Goal: Task Accomplishment & Management: Complete application form

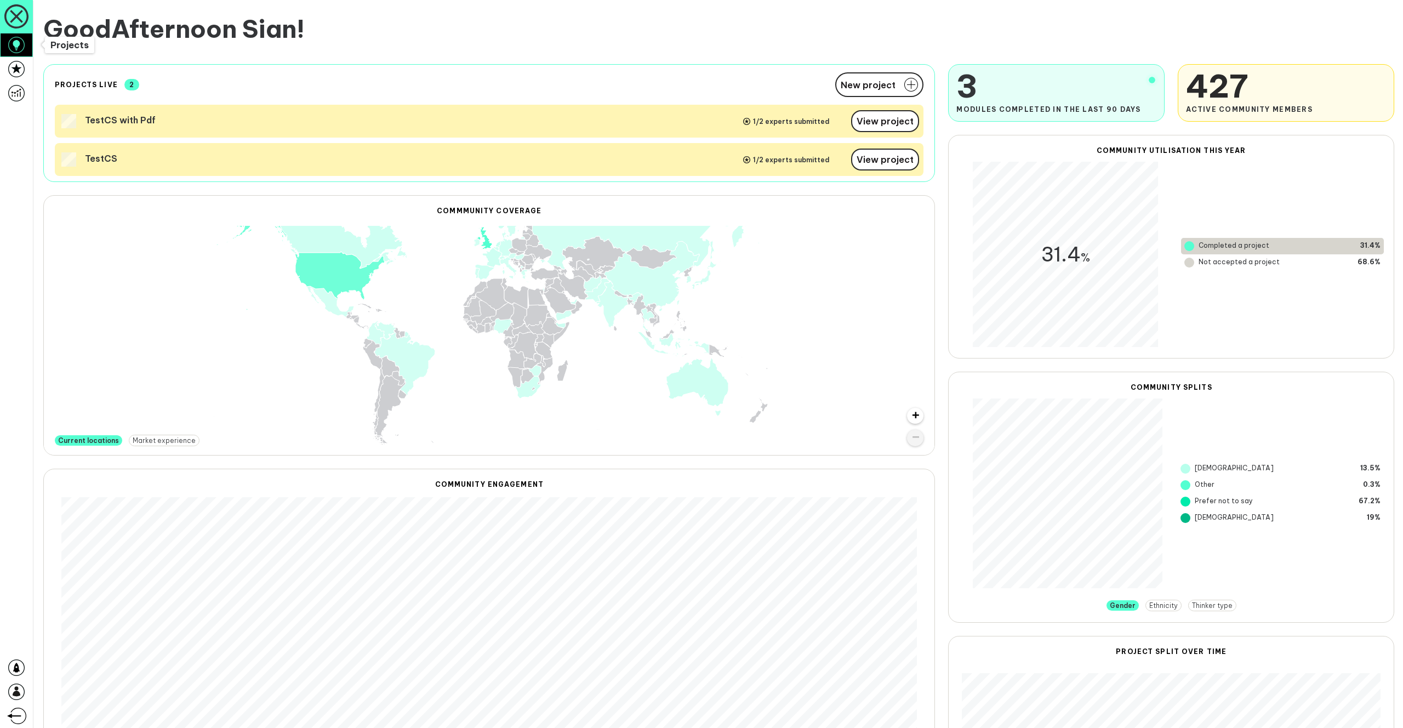
click at [26, 49] on link at bounding box center [16, 45] width 33 height 24
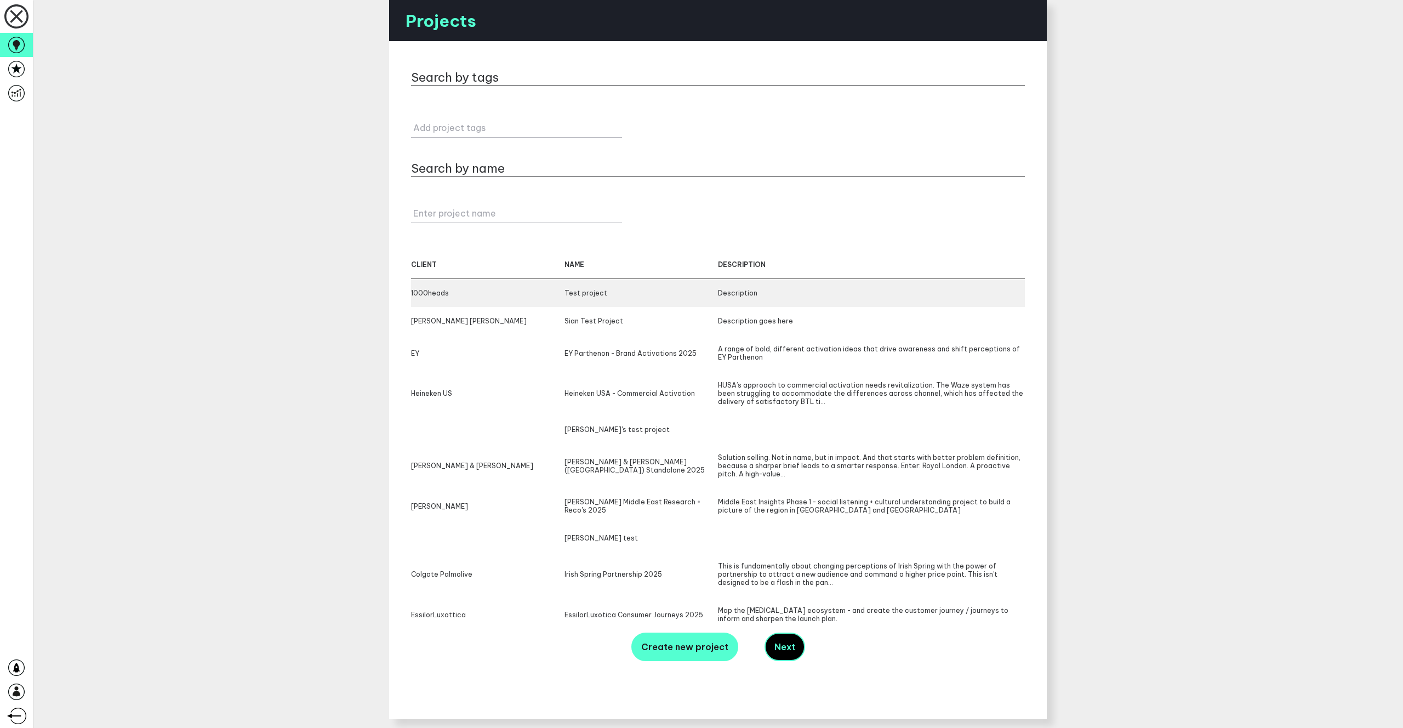
click at [499, 298] on div "1000heads Test project Description" at bounding box center [718, 293] width 614 height 28
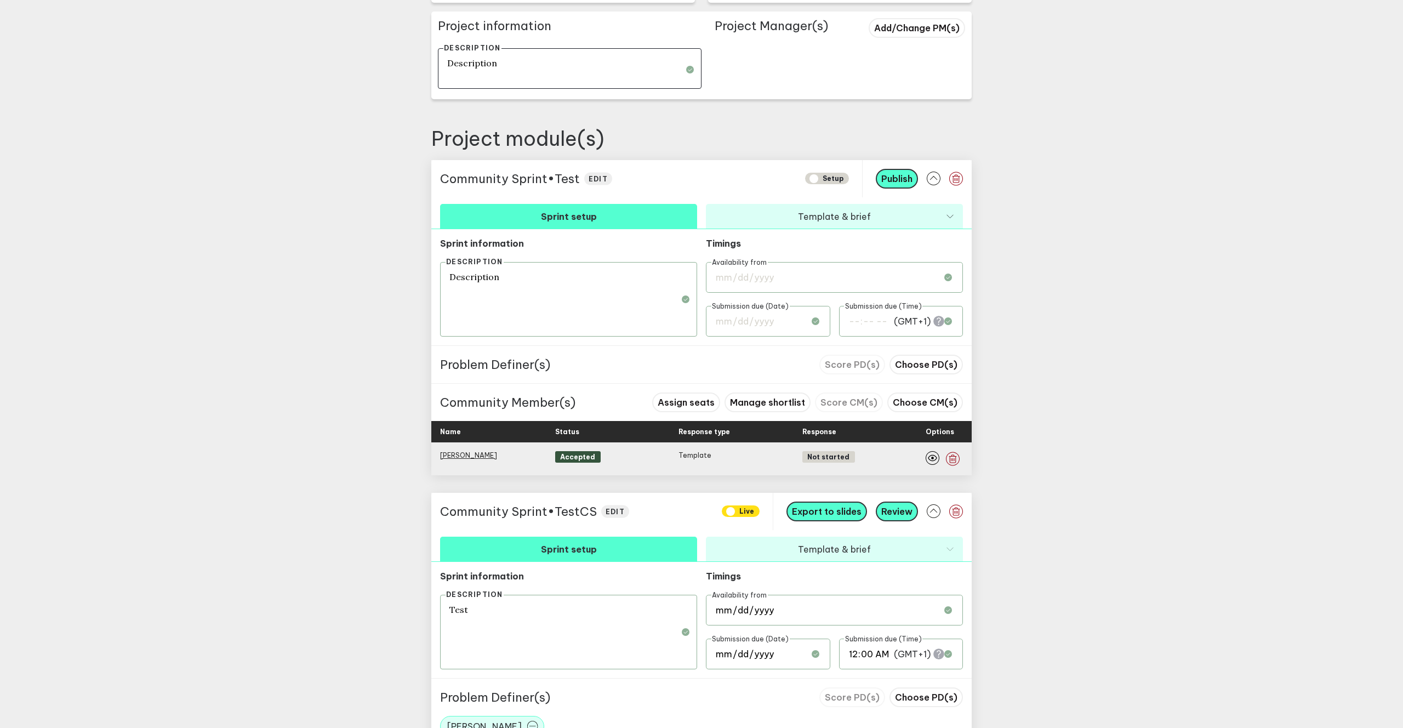
scroll to position [526, 0]
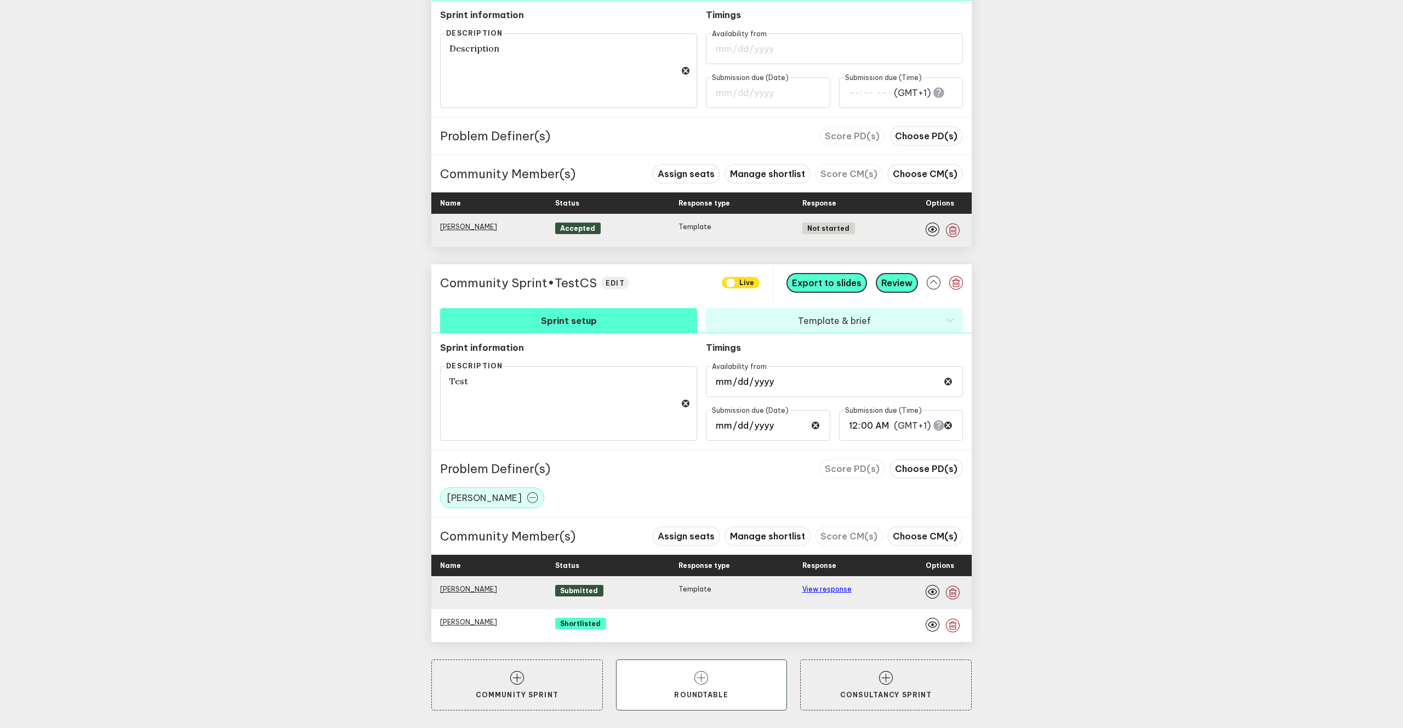
click at [714, 680] on button "Roundtable" at bounding box center [702, 685] width 172 height 52
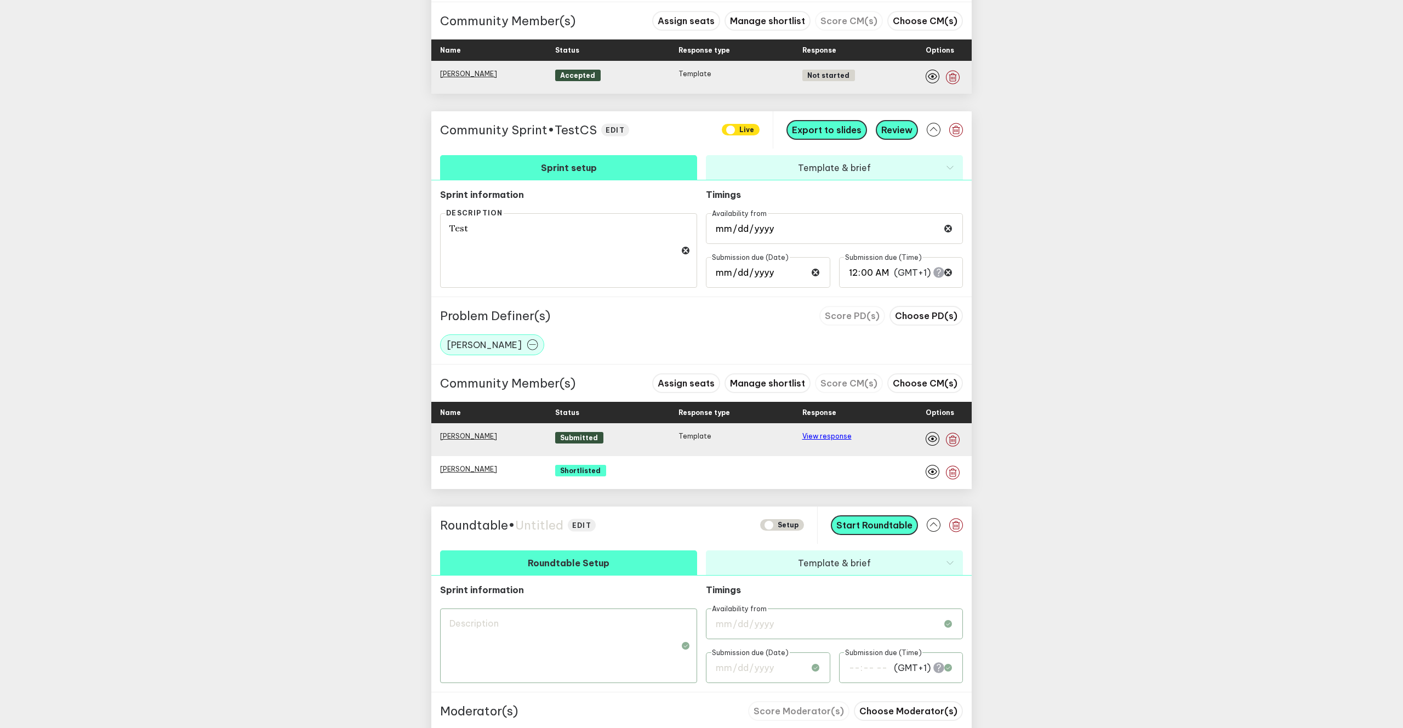
scroll to position [805, 0]
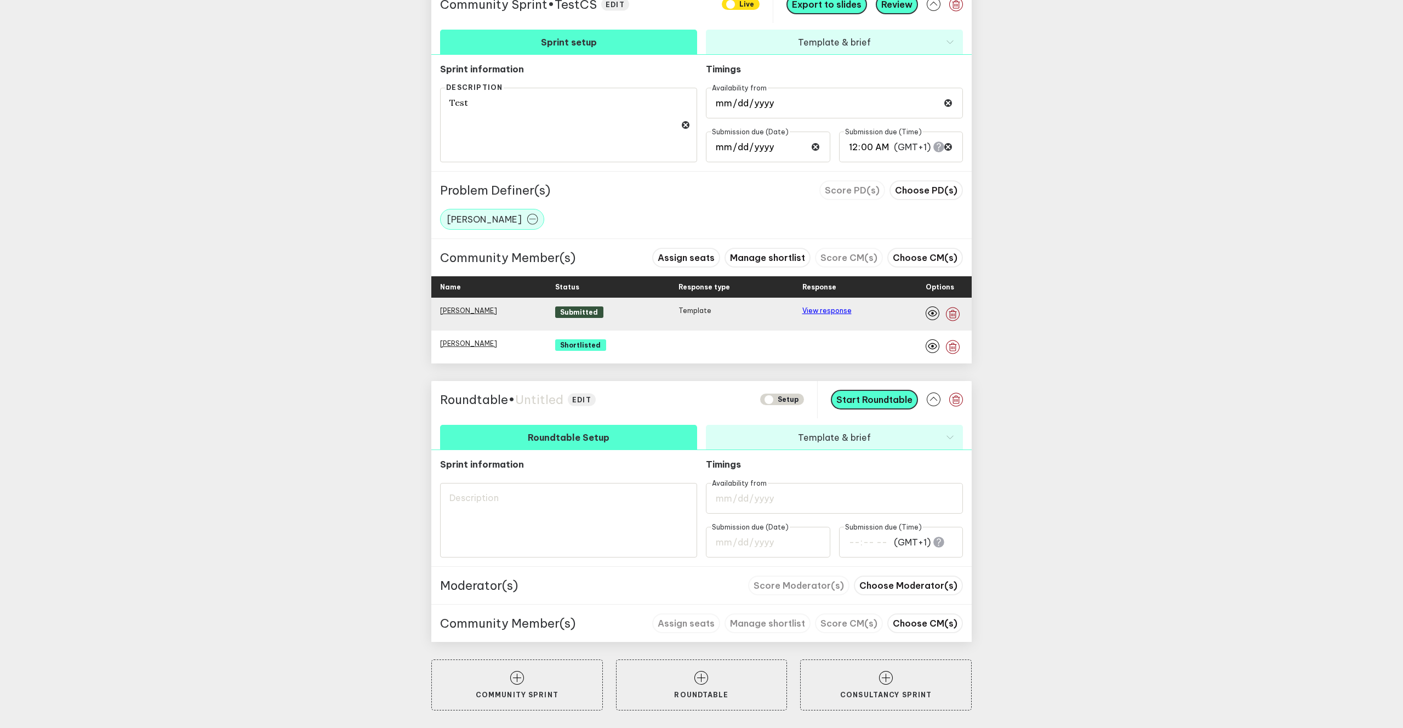
click at [559, 402] on span "Untitled" at bounding box center [539, 399] width 48 height 15
type textarea "T"
type textarea "R"
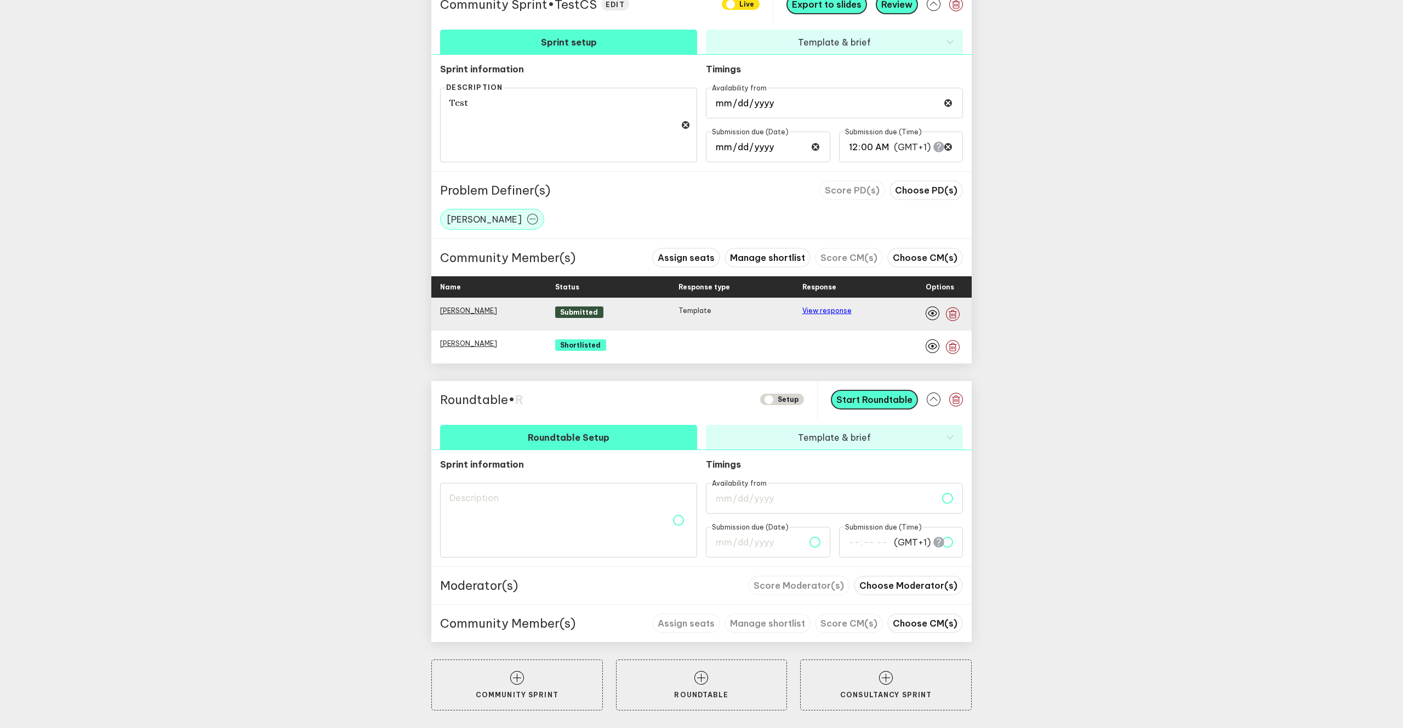
type textarea "RT"
type textarea "RT1"
click at [556, 529] on textarea at bounding box center [568, 520] width 257 height 75
type textarea "t"
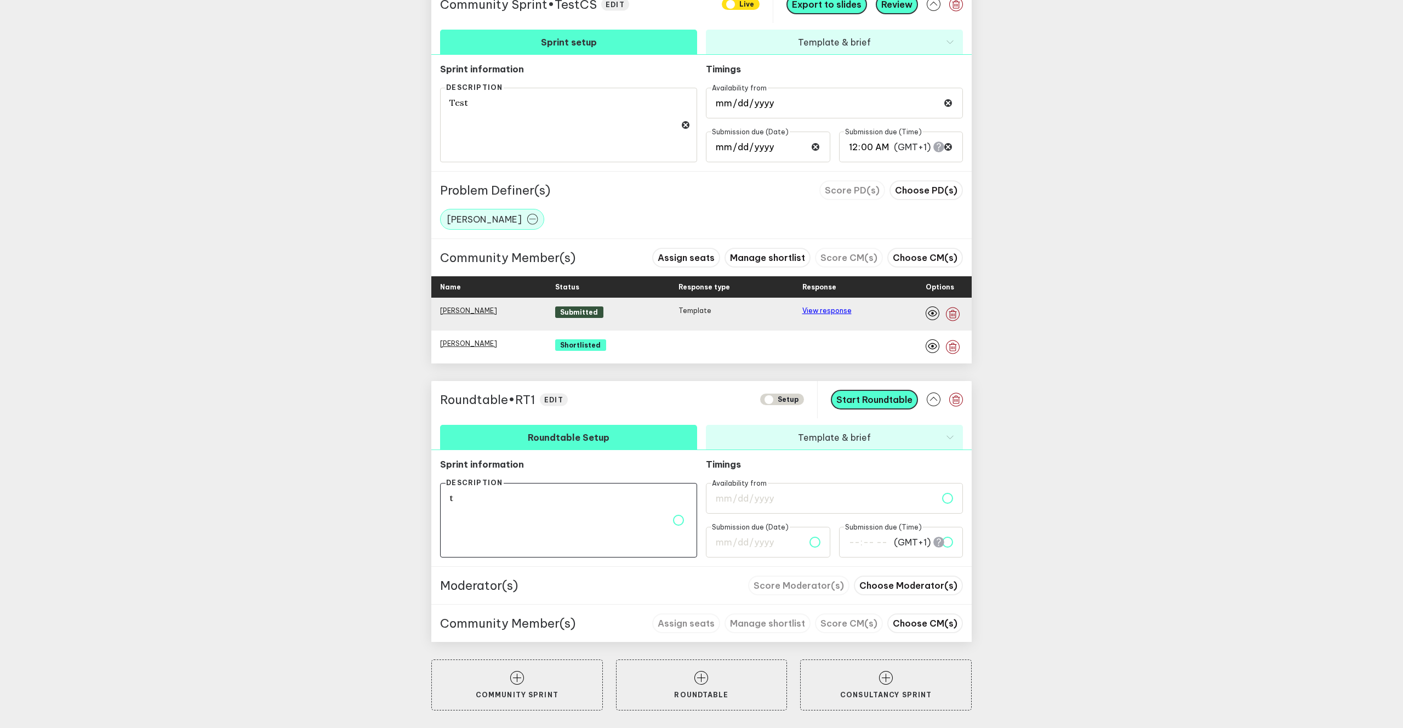
type textarea "te"
type textarea "tes"
type textarea "test"
click at [754, 513] on input "date" at bounding box center [834, 498] width 257 height 31
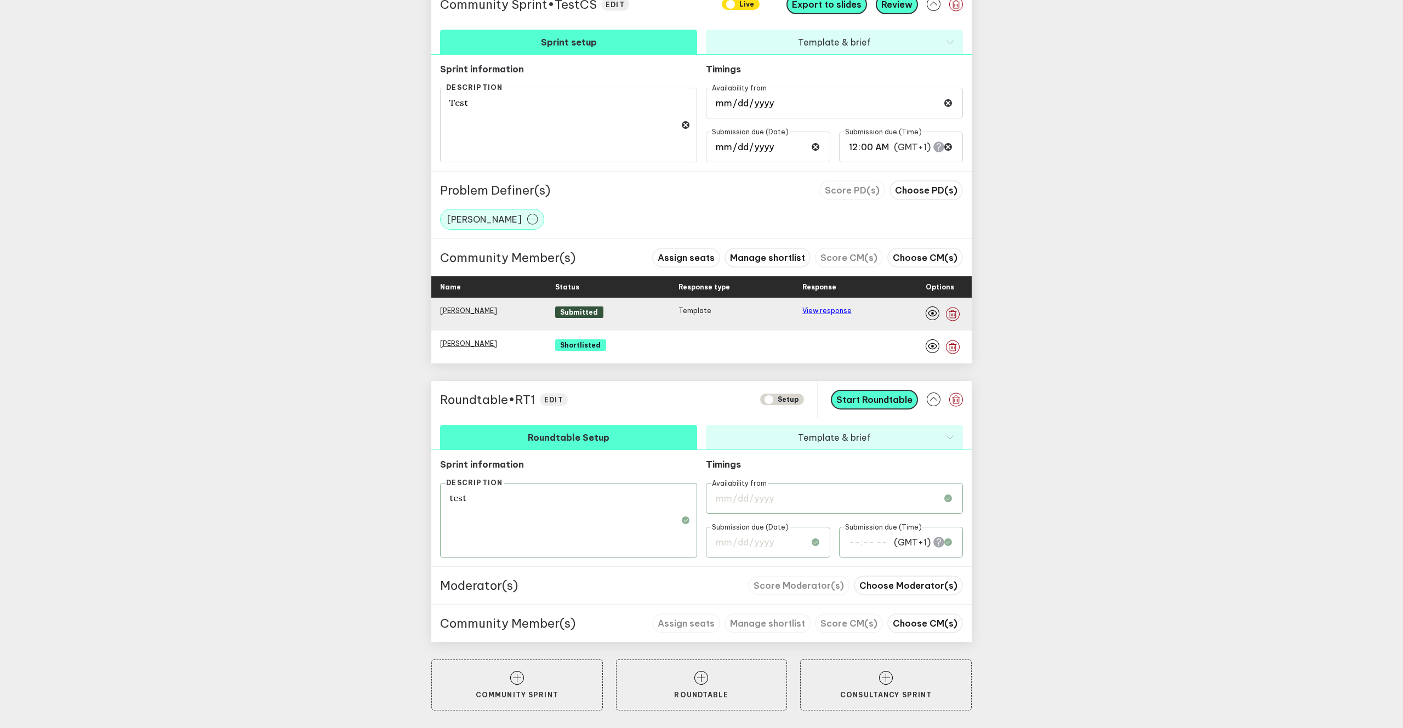
click at [760, 503] on input "date" at bounding box center [834, 498] width 257 height 31
type input "[DATE]"
click at [773, 545] on input "date" at bounding box center [768, 542] width 124 height 31
type input "[DATE]"
type input "00:00"
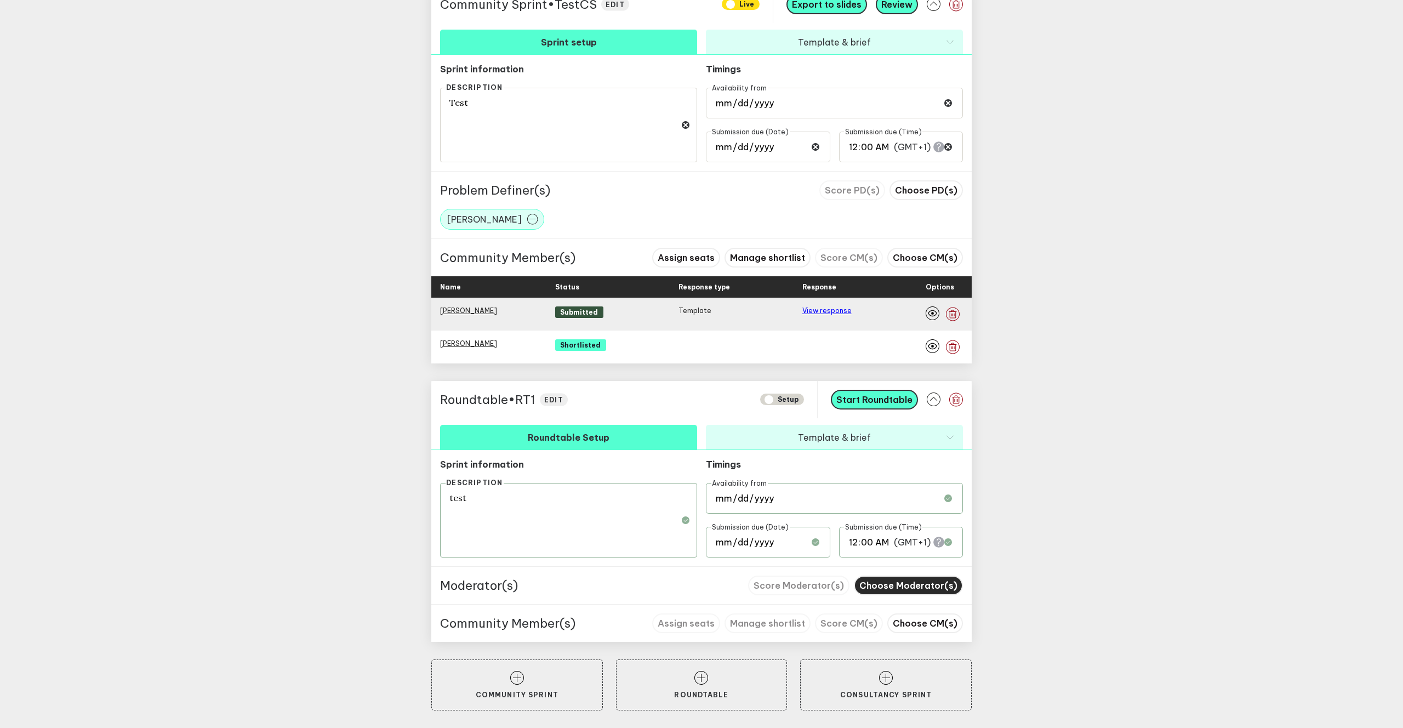
click at [908, 588] on span "Choose Moderator(s)" at bounding box center [909, 585] width 98 height 11
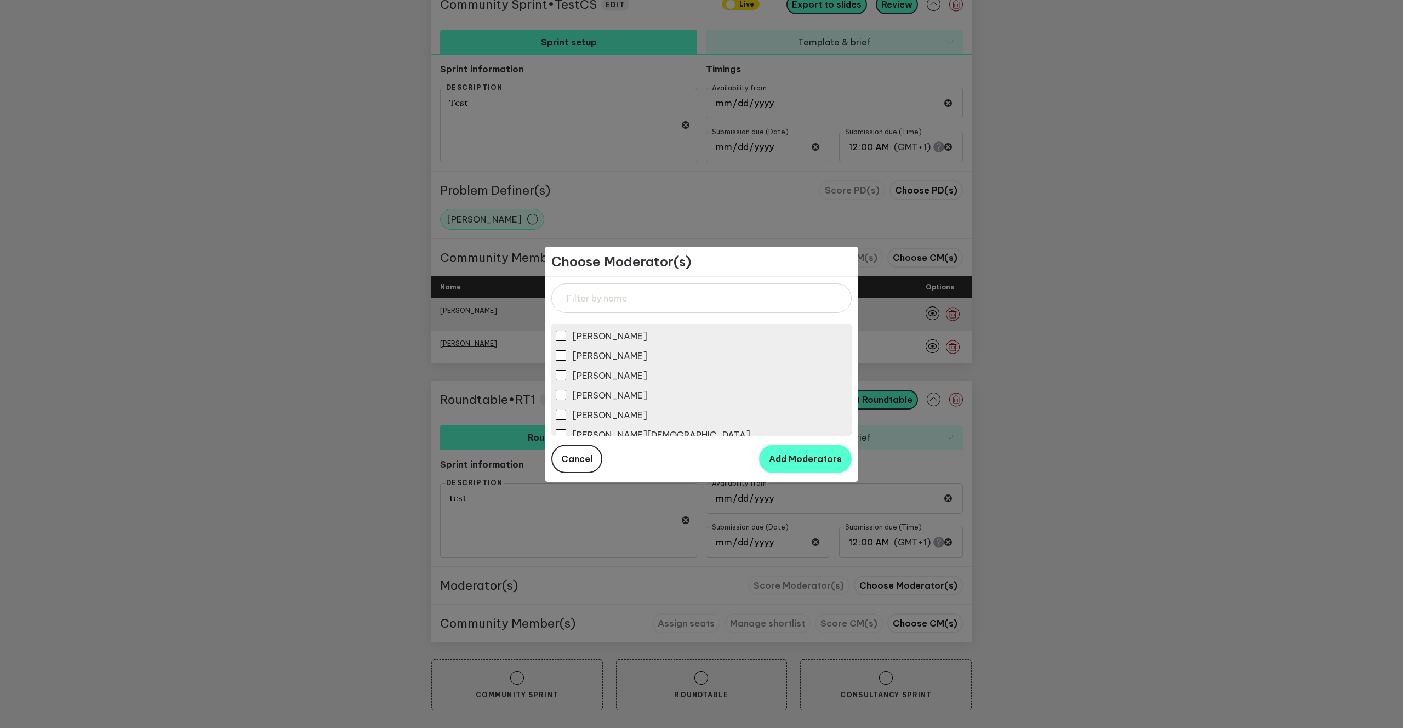
click at [619, 412] on span "[PERSON_NAME]" at bounding box center [610, 414] width 75 height 11
click at [566, 412] on input "[PERSON_NAME]" at bounding box center [561, 414] width 10 height 10
checkbox input "true"
click at [804, 449] on button "Add Moderators" at bounding box center [805, 459] width 93 height 29
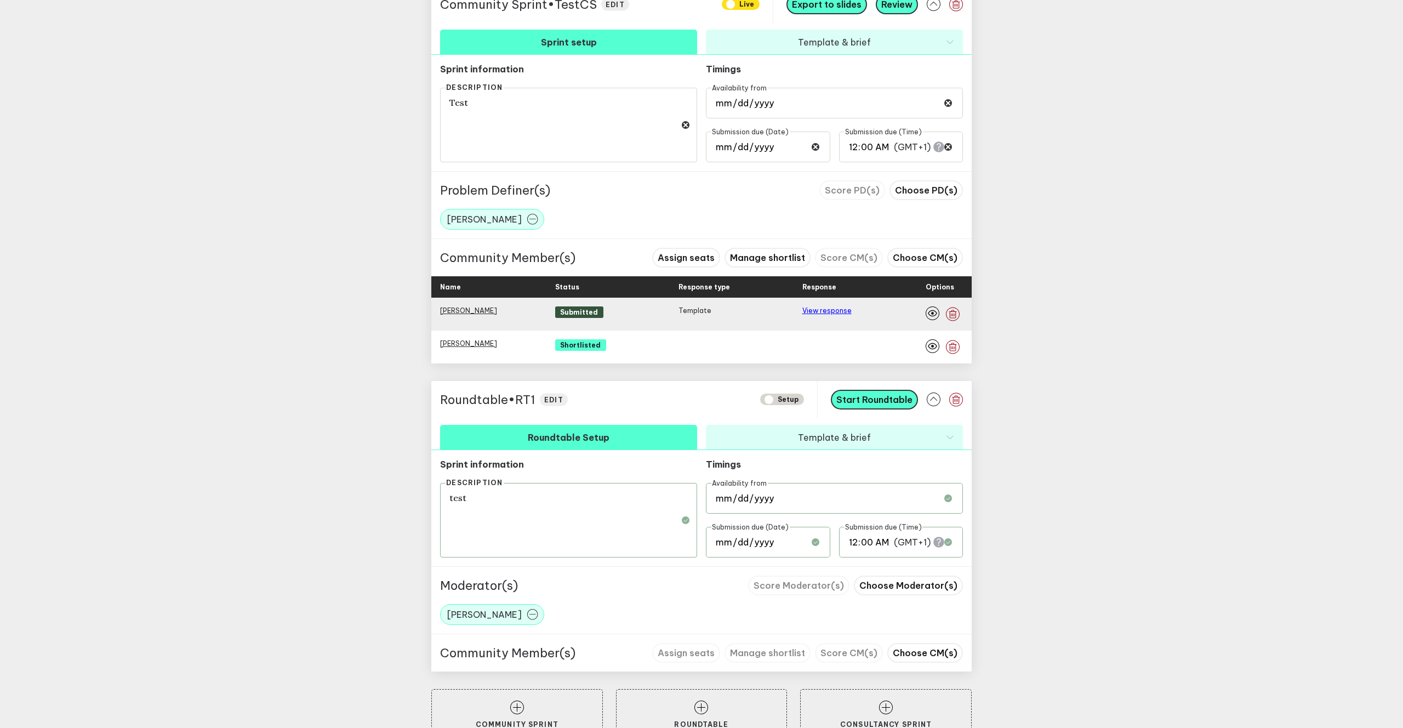
scroll to position [834, 0]
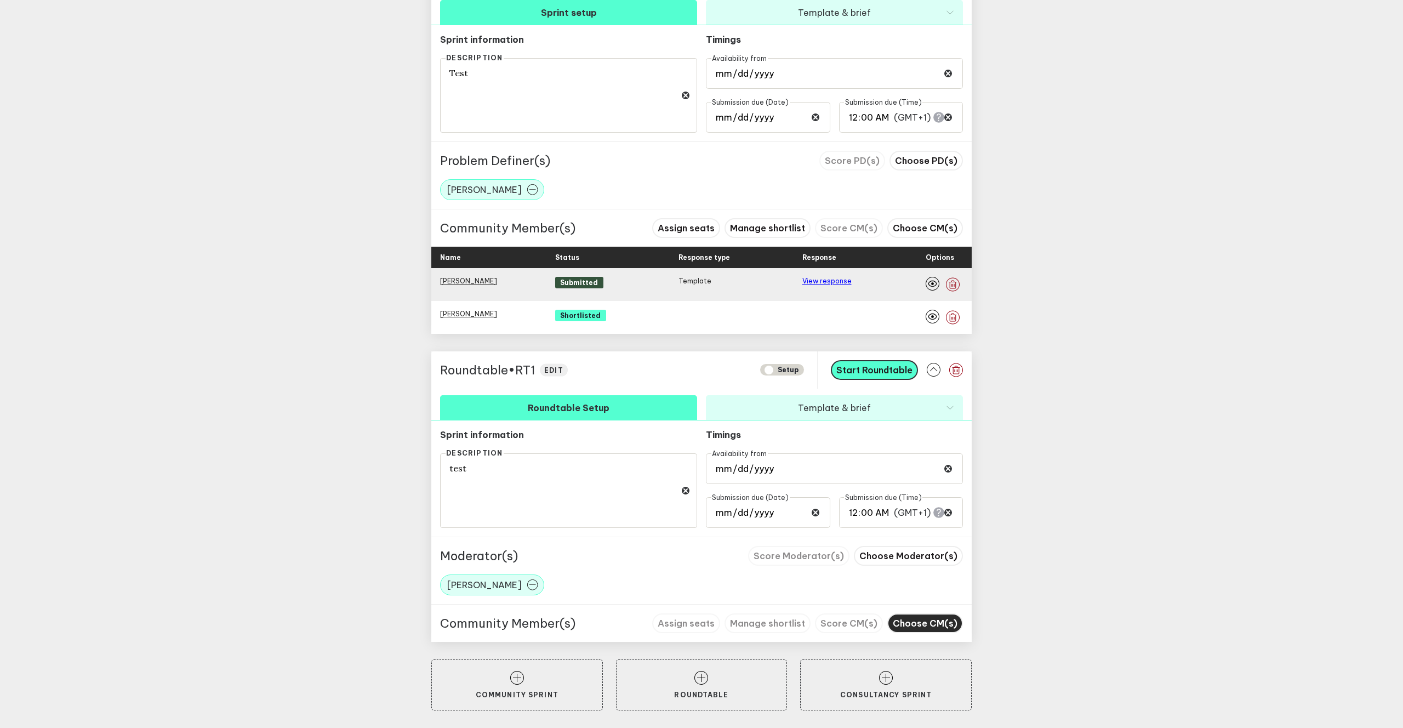
click at [920, 618] on span "Choose CM(s)" at bounding box center [925, 623] width 65 height 11
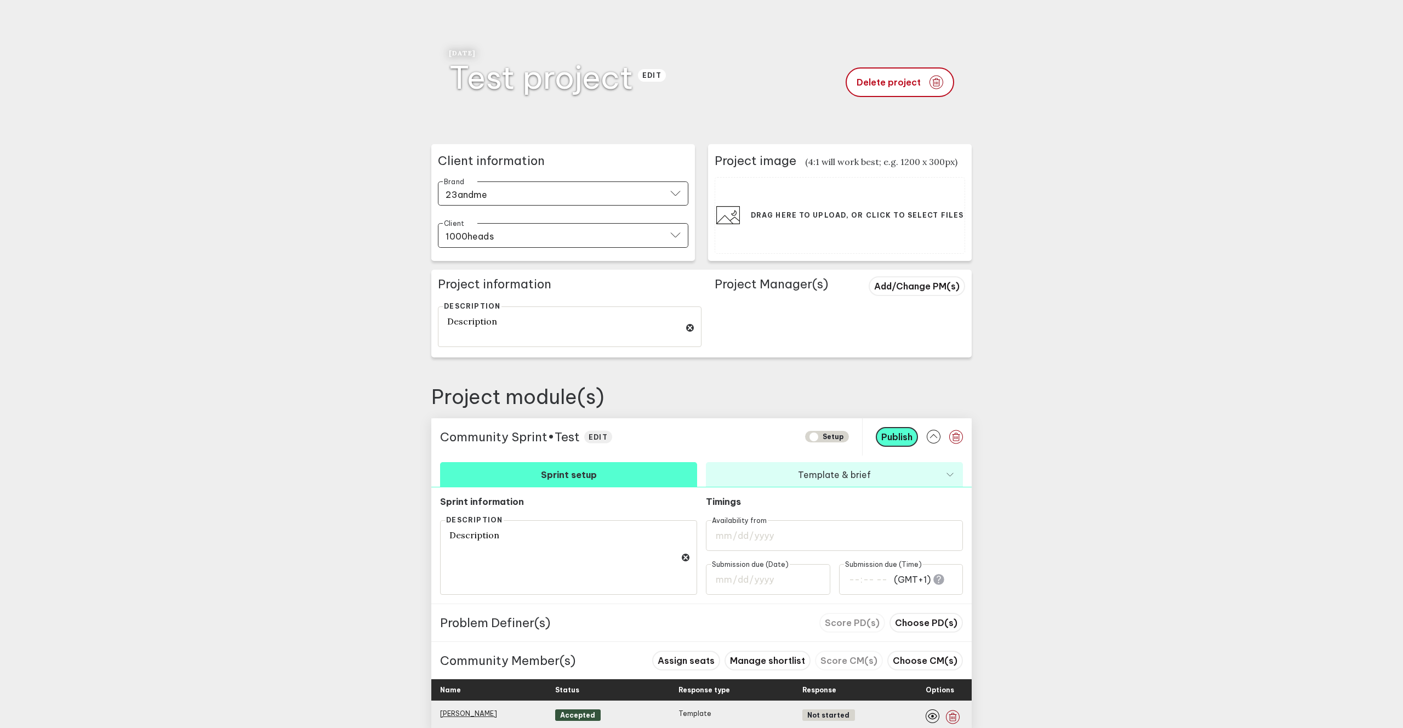
scroll to position [1, 0]
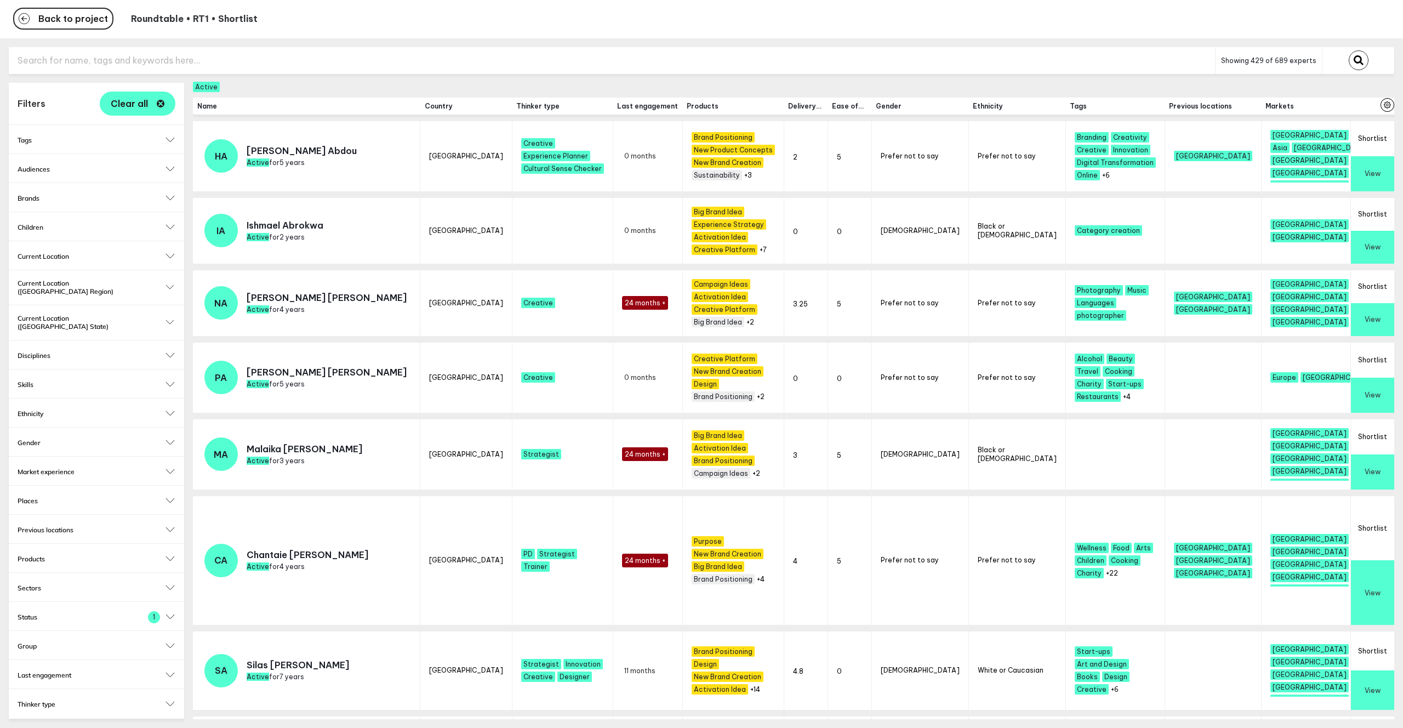
click at [1382, 138] on button "Shortlist" at bounding box center [1372, 138] width 43 height 35
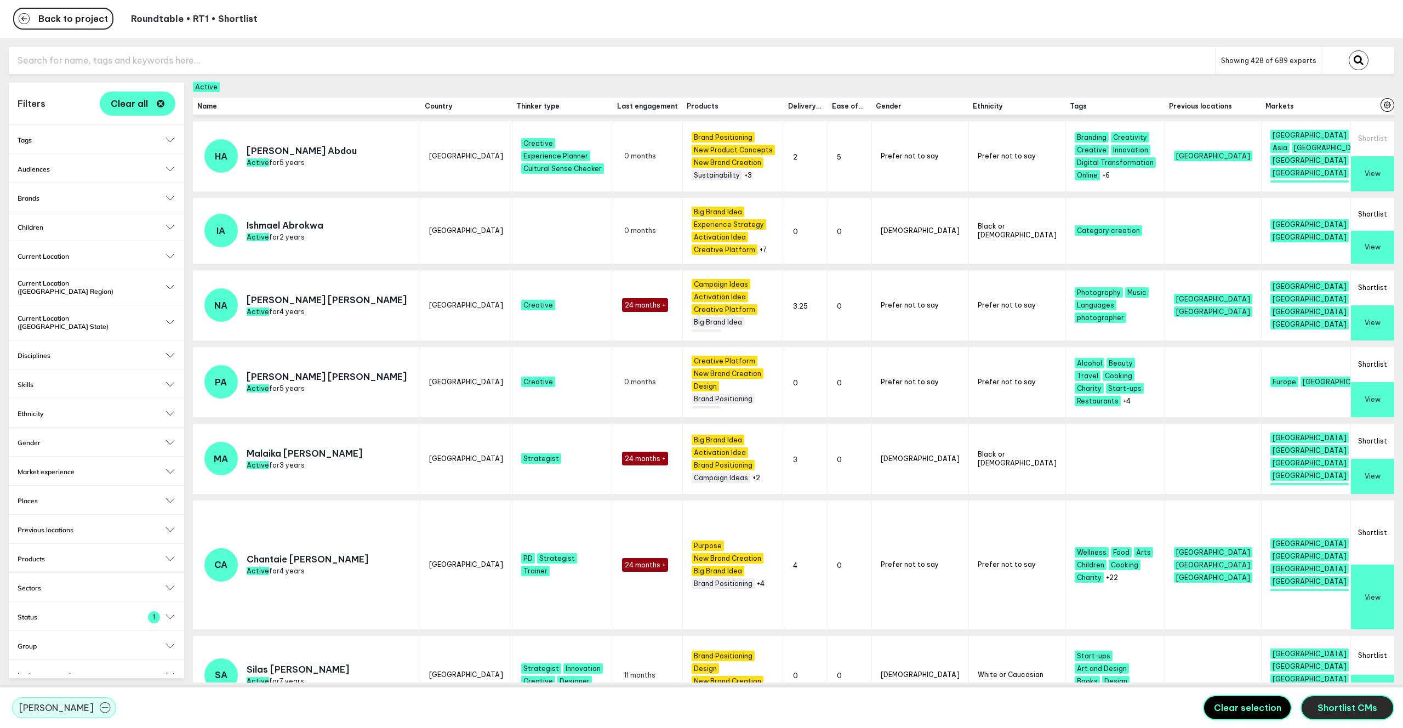
click at [1341, 714] on button "Shortlist CMs" at bounding box center [1348, 707] width 94 height 25
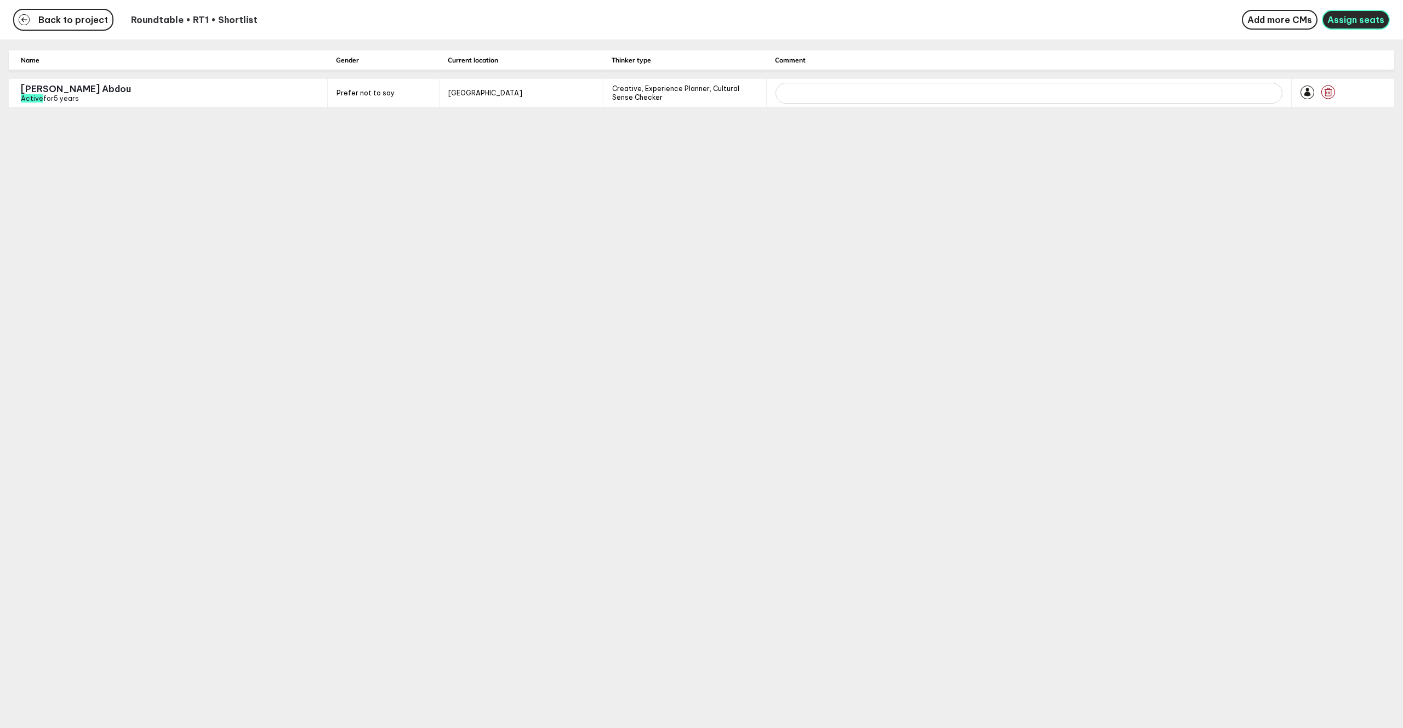
click at [1346, 23] on span "Assign seats" at bounding box center [1356, 19] width 57 height 11
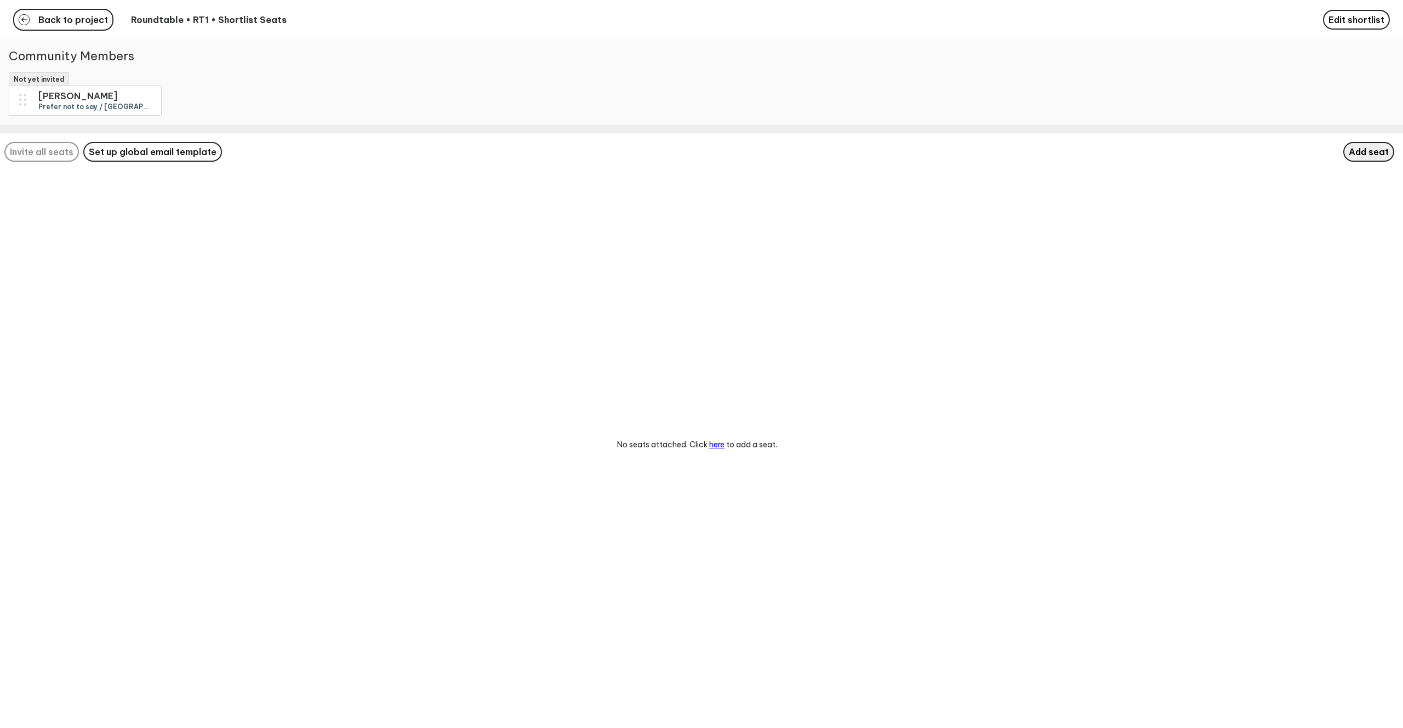
click at [1367, 154] on span "Add seat" at bounding box center [1369, 151] width 40 height 11
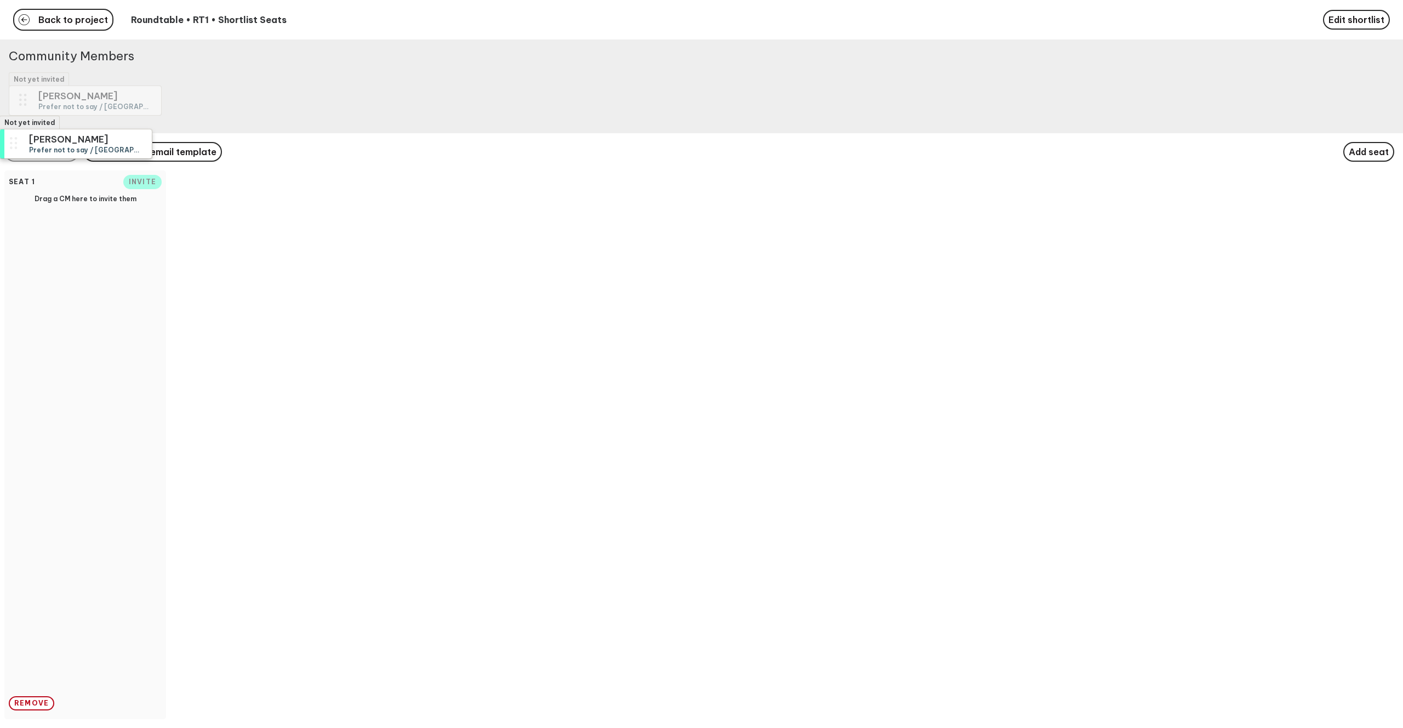
drag, startPoint x: 80, startPoint y: 102, endPoint x: 68, endPoint y: 208, distance: 107.0
click at [68, 208] on div "Not yet invited [PERSON_NAME] not to say / [GEOGRAPHIC_DATA] / Creative, Experi…" at bounding box center [701, 364] width 1403 height 728
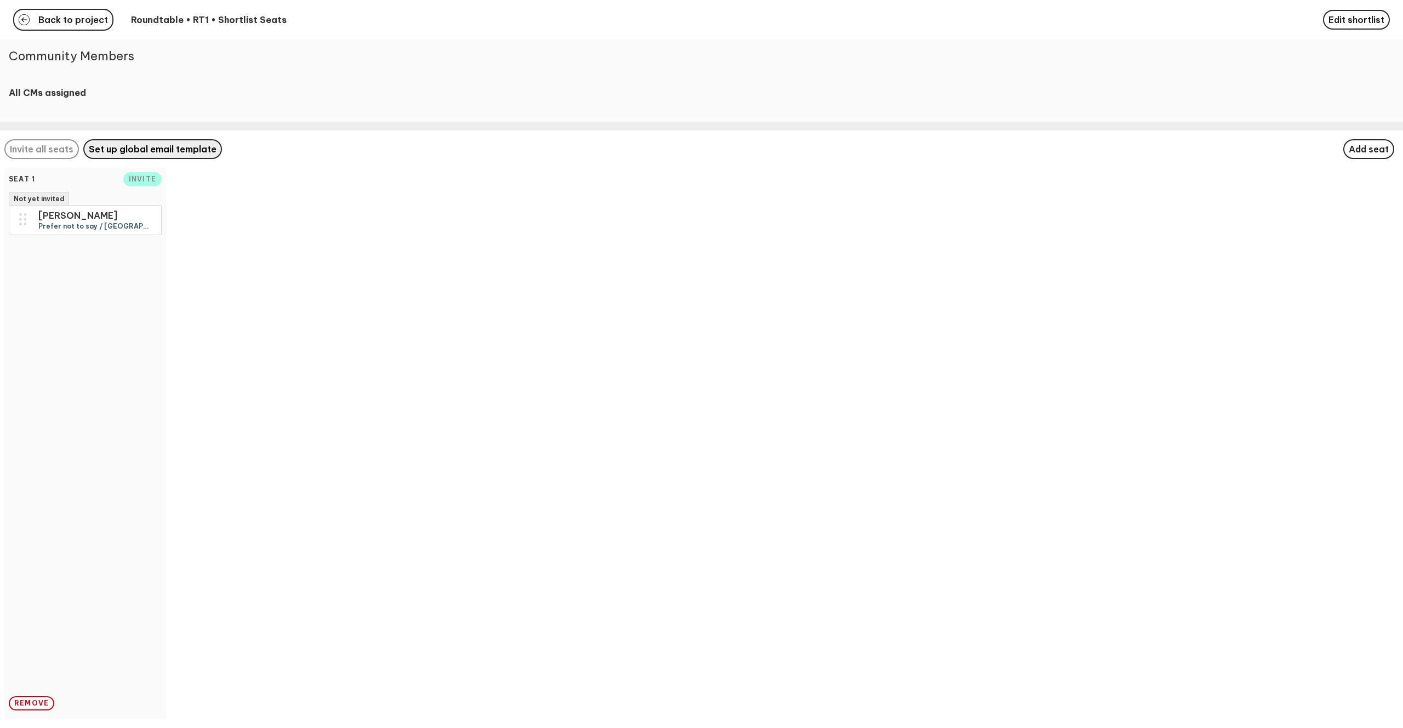
click at [153, 156] on button "Set up global email template" at bounding box center [152, 149] width 139 height 20
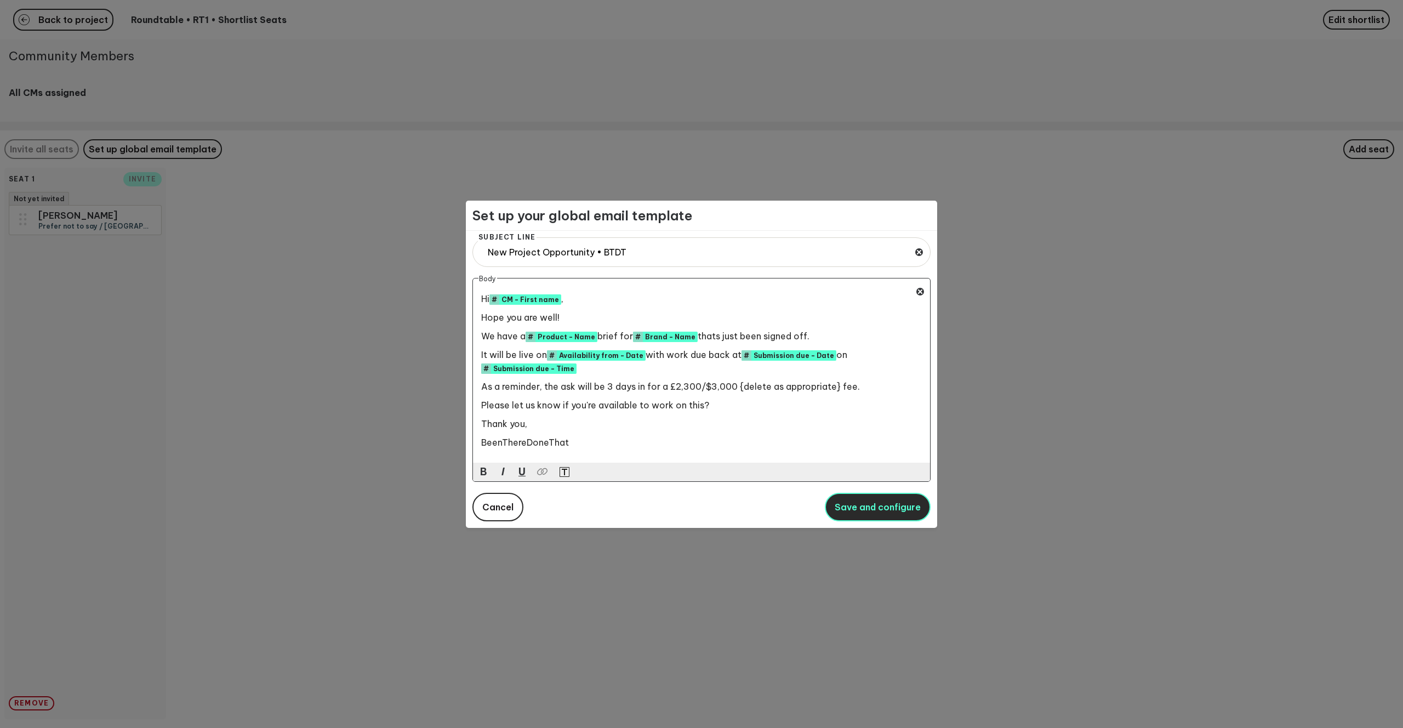
click at [854, 509] on span "Save and configure" at bounding box center [878, 507] width 86 height 11
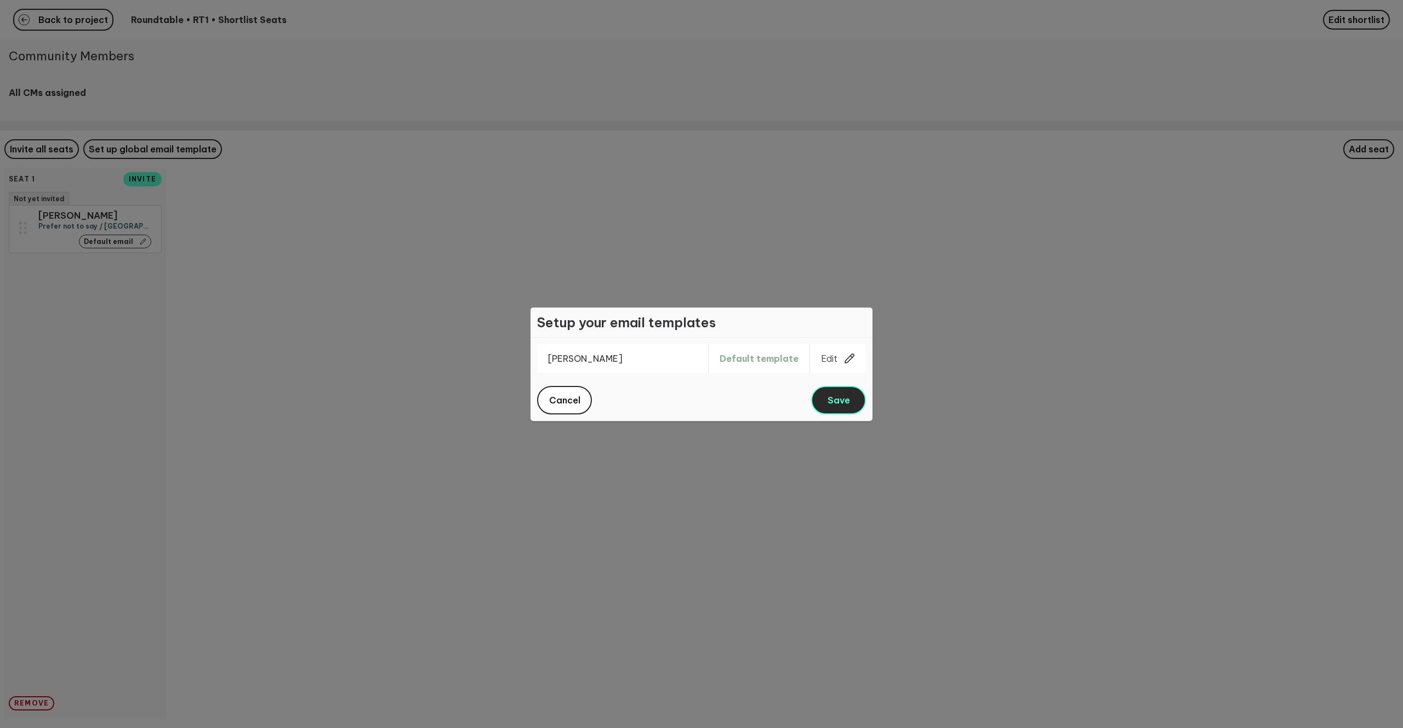
click at [822, 395] on button "Save" at bounding box center [838, 400] width 55 height 29
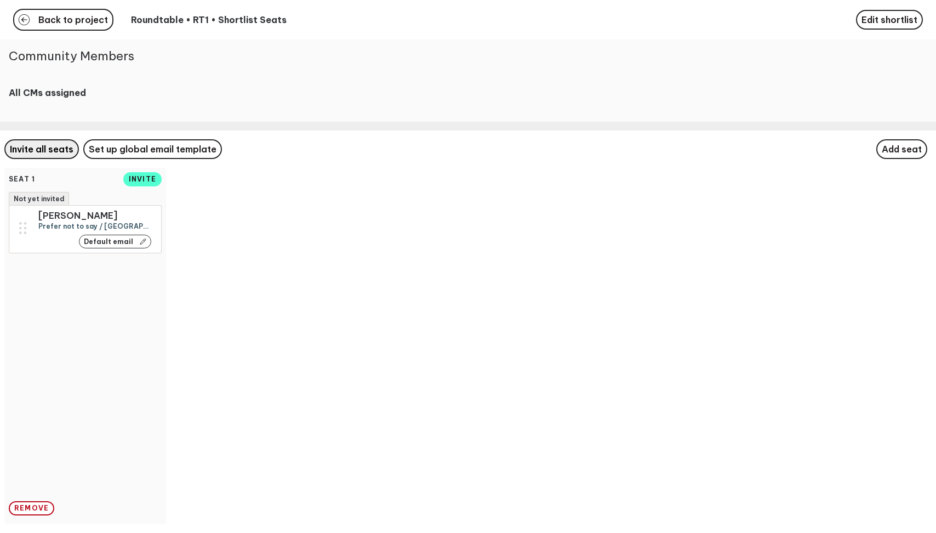
click at [37, 150] on span "Invite all seats" at bounding box center [42, 149] width 64 height 11
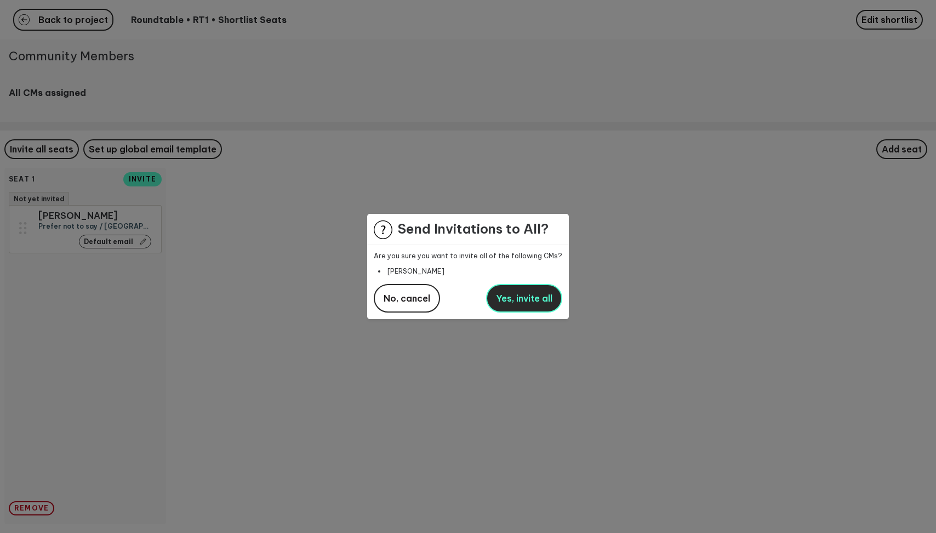
click at [513, 300] on span "Yes, invite all" at bounding box center [524, 298] width 56 height 11
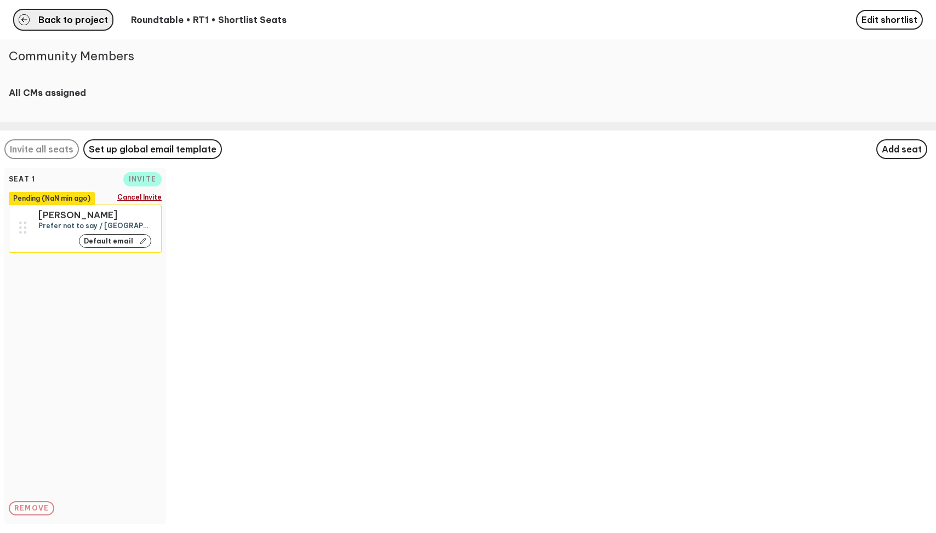
click at [84, 18] on span "Back to project" at bounding box center [73, 19] width 70 height 9
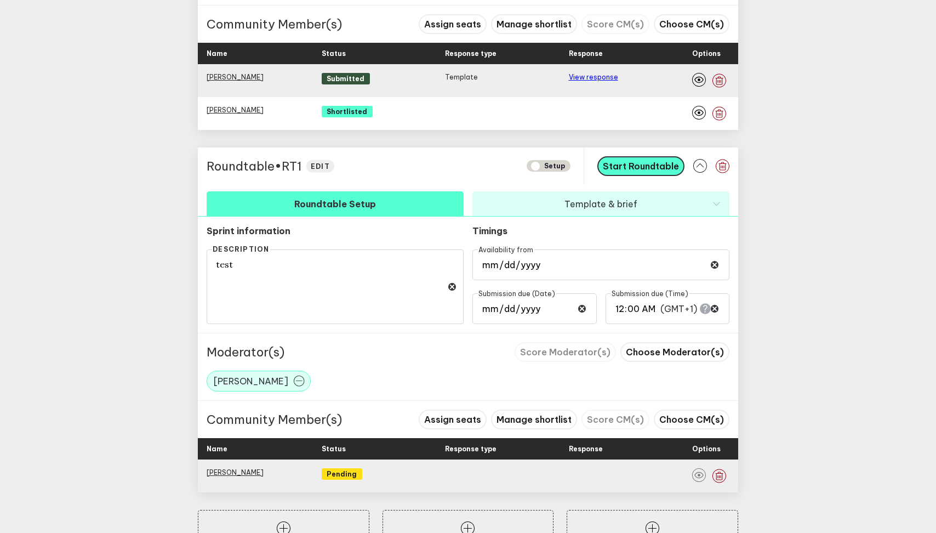
scroll to position [1084, 0]
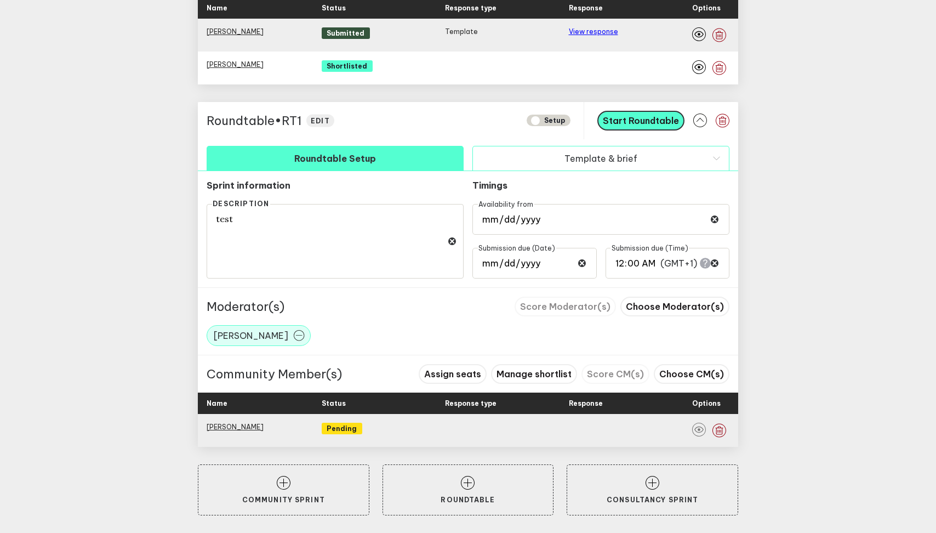
click at [584, 163] on button "Template & brief" at bounding box center [601, 158] width 257 height 25
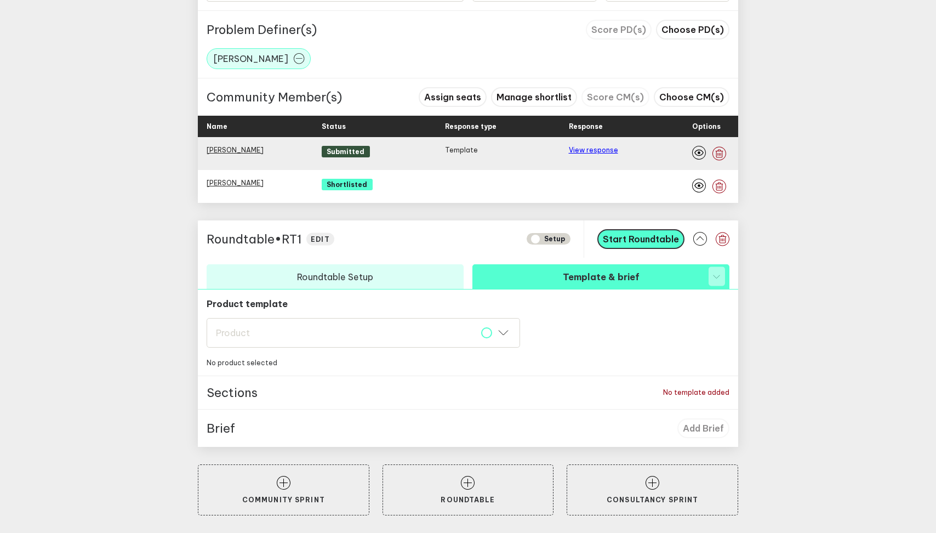
scroll to position [965, 0]
click at [302, 322] on div "Product Product" at bounding box center [364, 333] width 314 height 30
click at [290, 359] on button "Roundtable" at bounding box center [364, 361] width 314 height 24
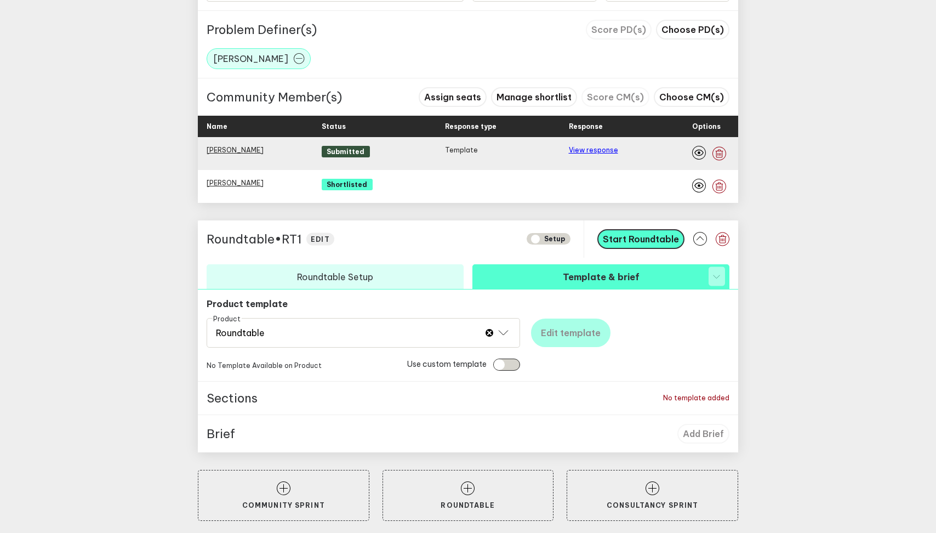
click at [515, 365] on input "checkbox" at bounding box center [506, 364] width 27 height 12
checkbox input "true"
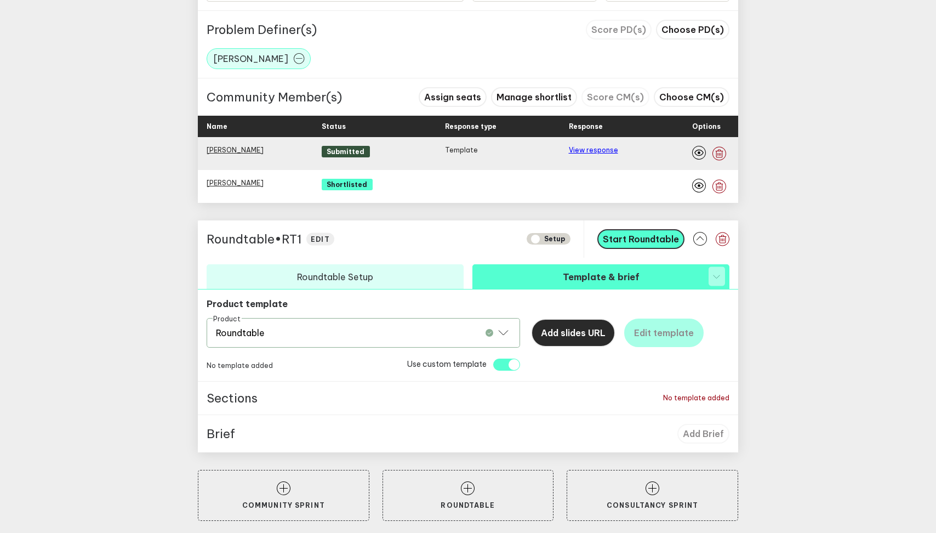
click at [588, 338] on button "Add slides URL" at bounding box center [573, 332] width 84 height 29
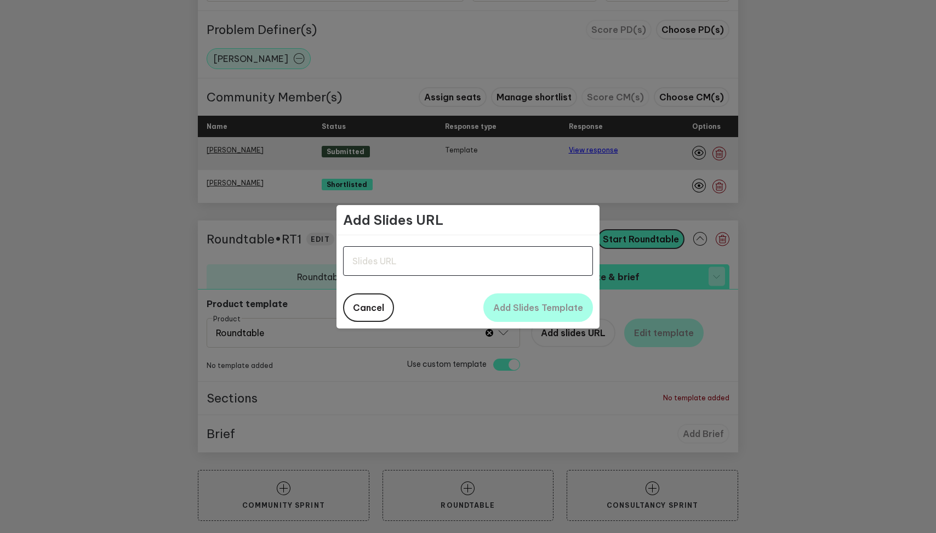
click at [407, 268] on input "text" at bounding box center [468, 261] width 250 height 30
paste input "[URL][DOMAIN_NAME]"
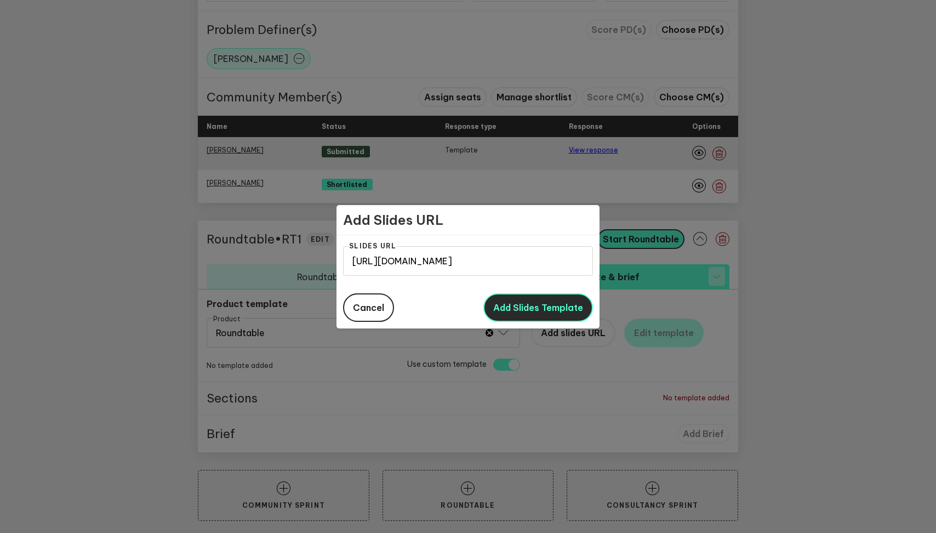
click at [517, 312] on span "Add Slides Template" at bounding box center [538, 307] width 90 height 11
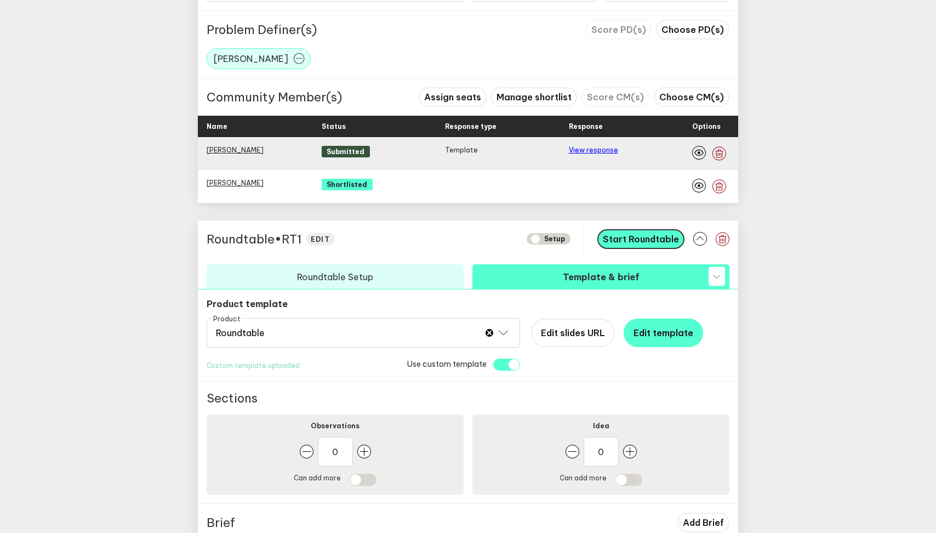
scroll to position [1060, 0]
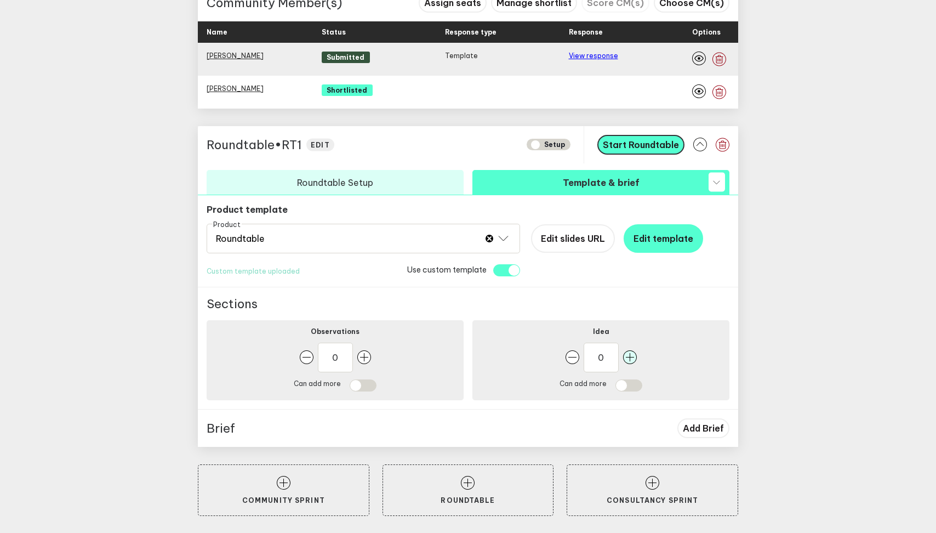
click at [629, 358] on rect "button" at bounding box center [630, 357] width 14 height 14
click at [367, 356] on rect "button" at bounding box center [364, 357] width 14 height 14
click at [681, 240] on span "Edit template" at bounding box center [664, 238] width 60 height 11
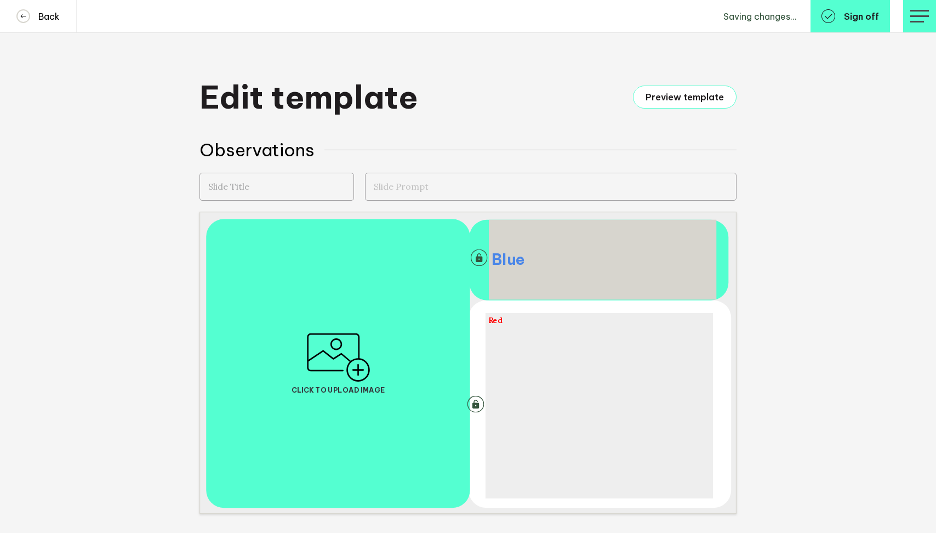
click at [522, 268] on span "Blue" at bounding box center [508, 259] width 33 height 19
click at [523, 268] on div at bounding box center [603, 259] width 222 height 19
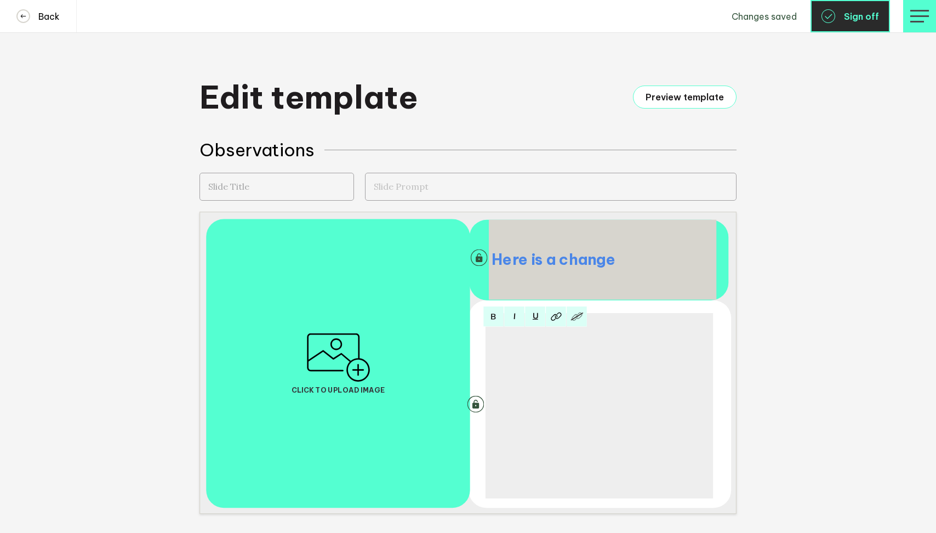
click at [844, 25] on button "Sign off" at bounding box center [850, 16] width 79 height 32
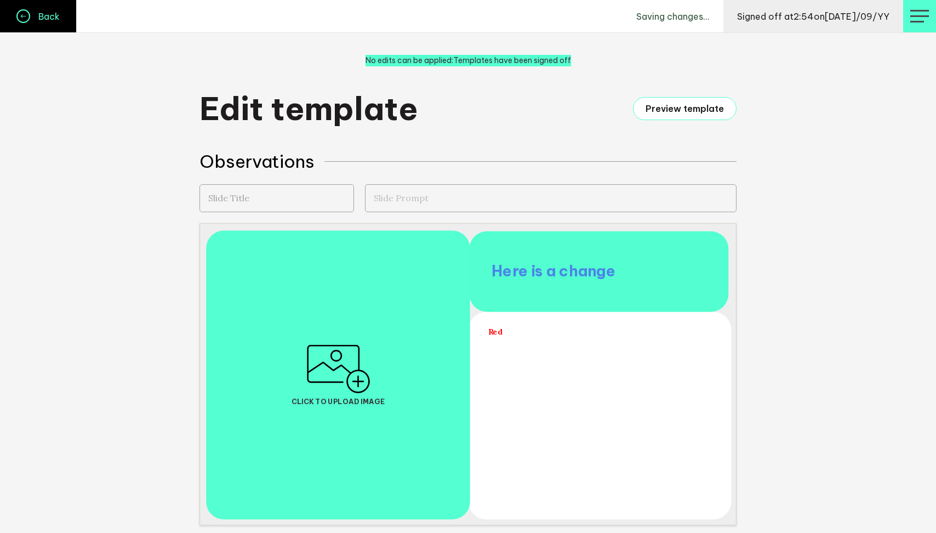
click at [33, 19] on h4 "Back" at bounding box center [45, 16] width 30 height 11
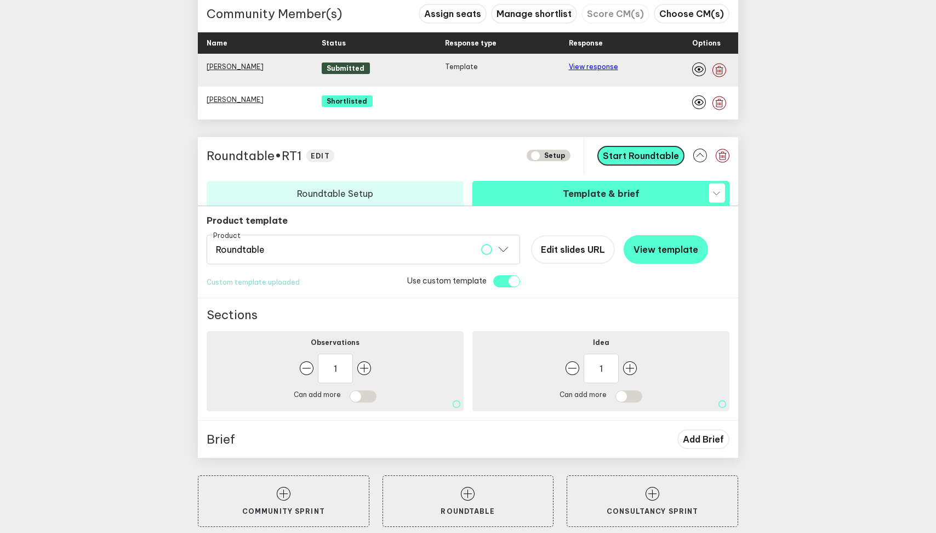
scroll to position [1060, 0]
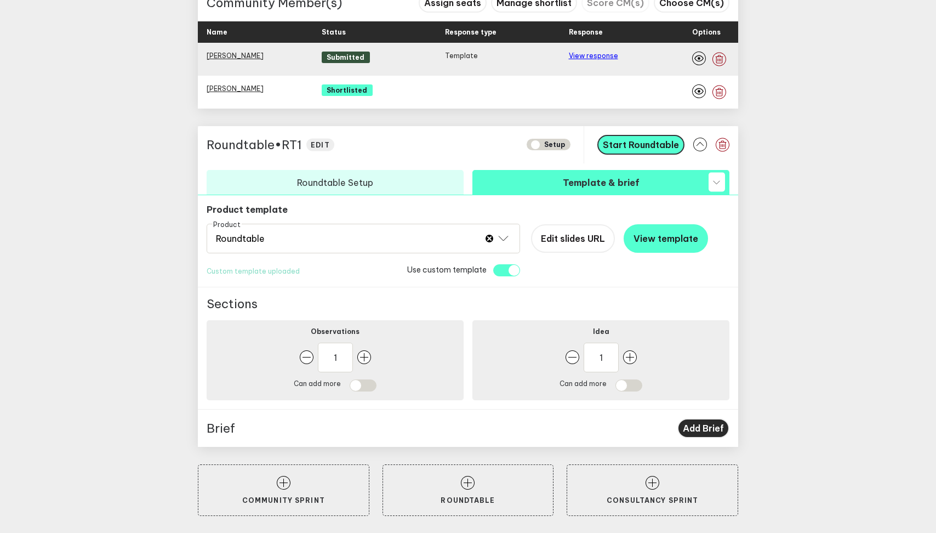
click at [696, 430] on span "Add Brief" at bounding box center [703, 428] width 41 height 11
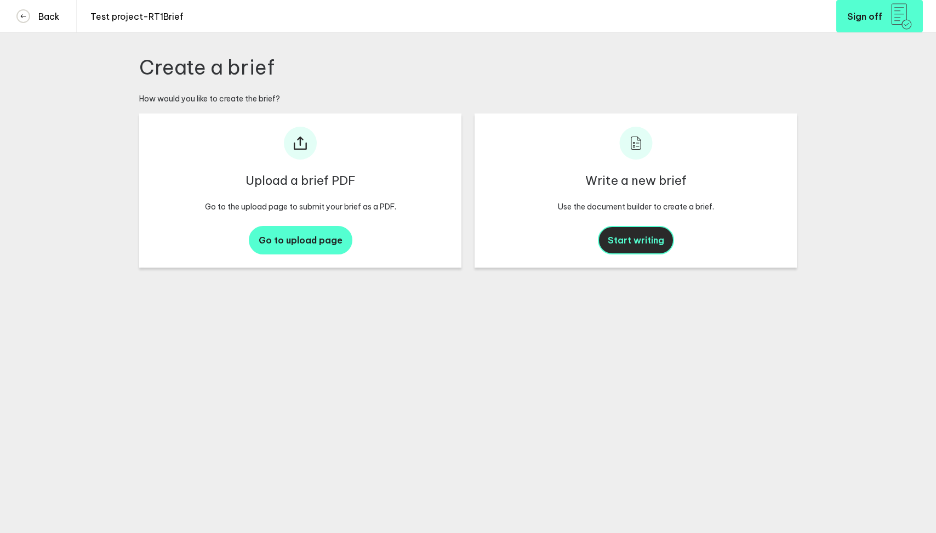
click at [650, 236] on span "Start writing" at bounding box center [636, 240] width 56 height 11
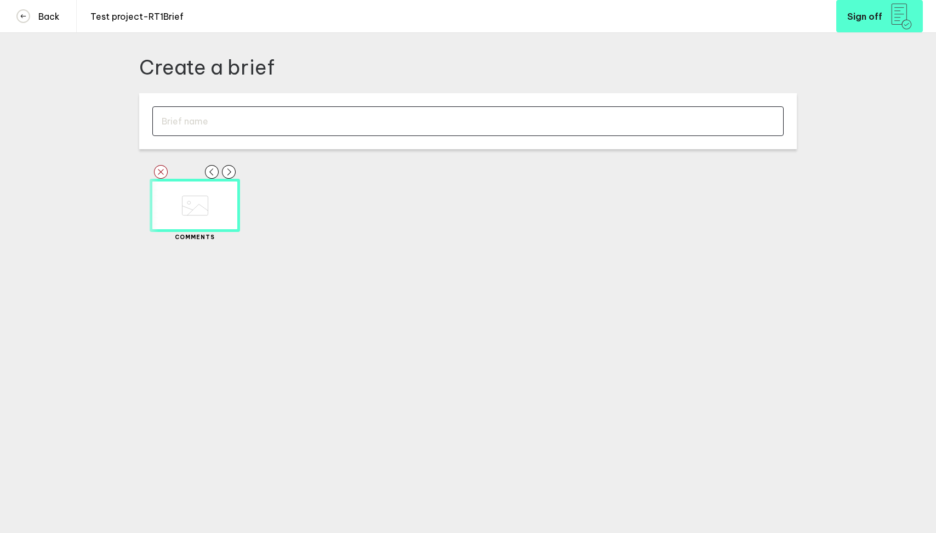
click at [239, 128] on input "text" at bounding box center [467, 121] width 631 height 30
click at [243, 207] on rect "button" at bounding box center [240, 204] width 14 height 14
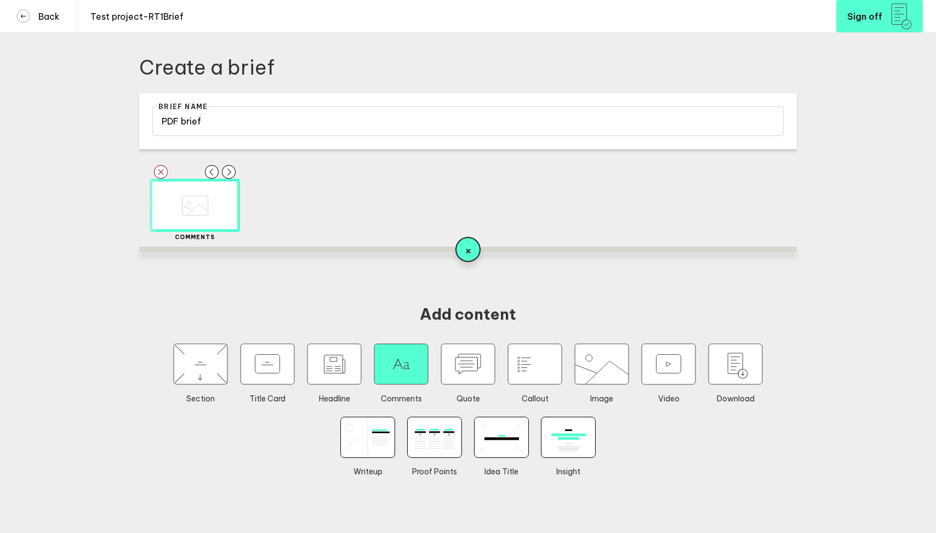
click at [412, 375] on icon "button" at bounding box center [401, 364] width 54 height 41
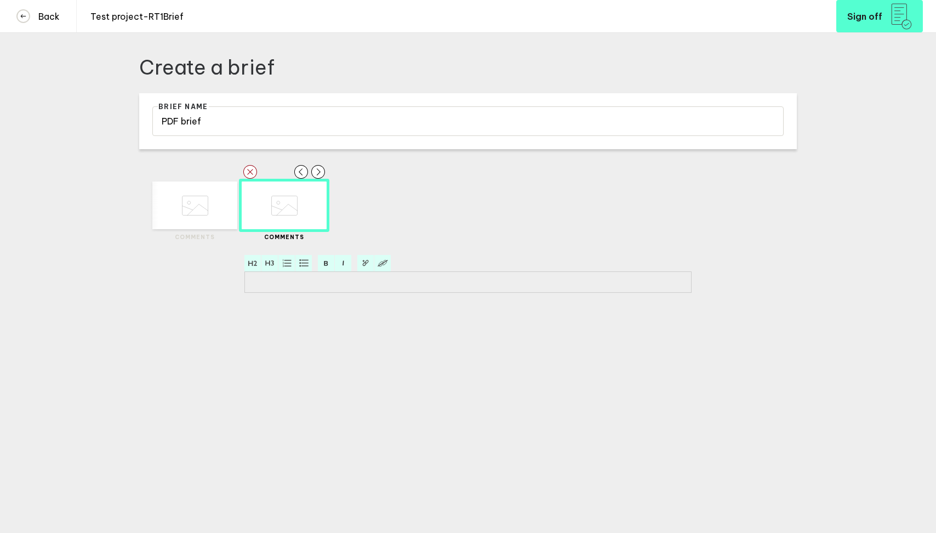
click at [328, 290] on div at bounding box center [468, 283] width 439 height 13
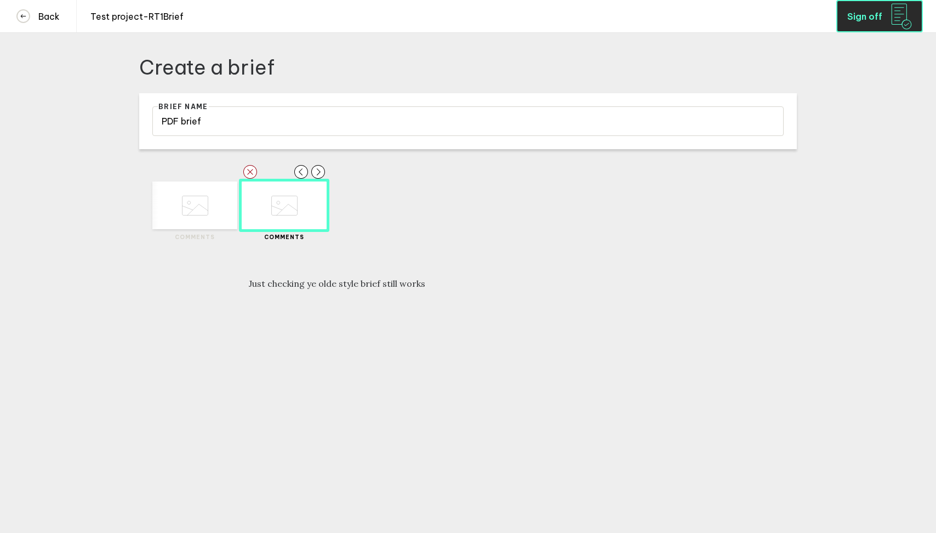
click at [887, 19] on button "Sign off" at bounding box center [879, 16] width 87 height 32
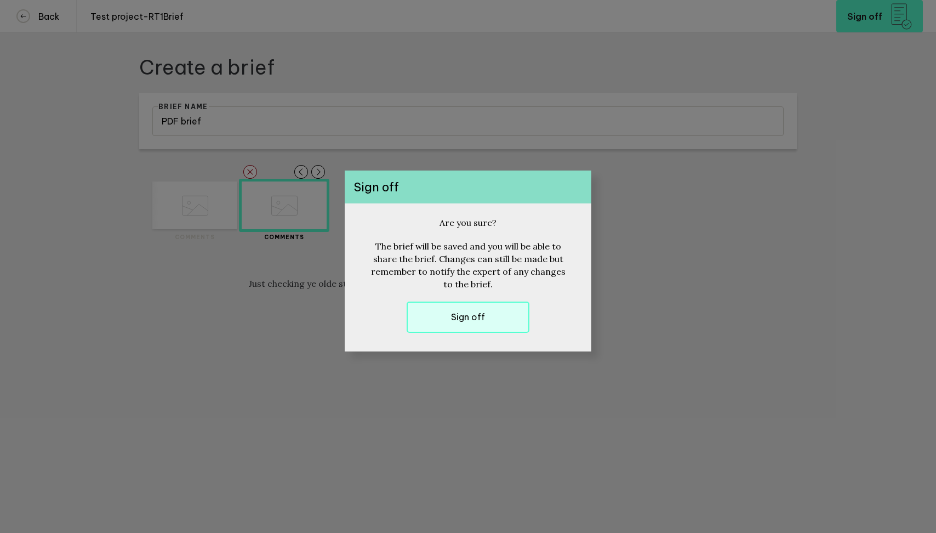
click at [468, 328] on button "Sign off" at bounding box center [468, 316] width 123 height 31
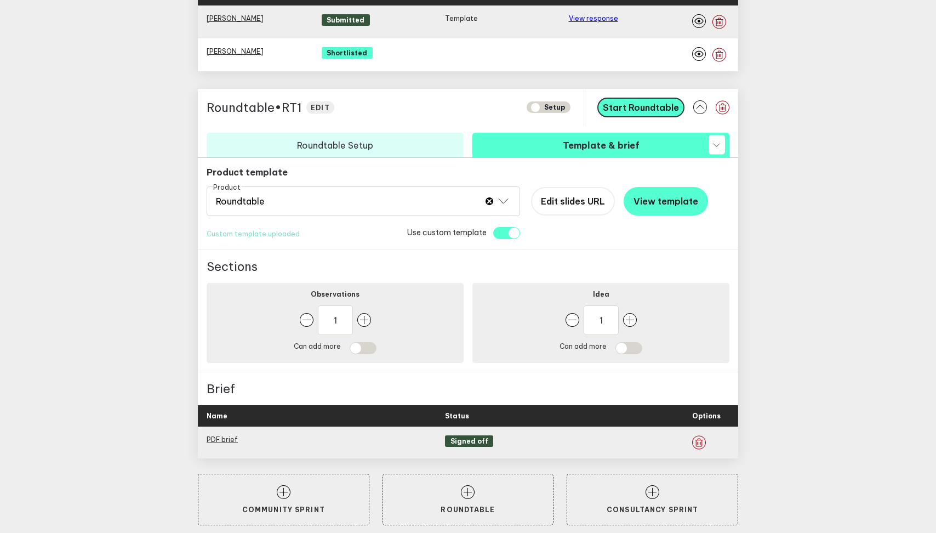
scroll to position [1106, 0]
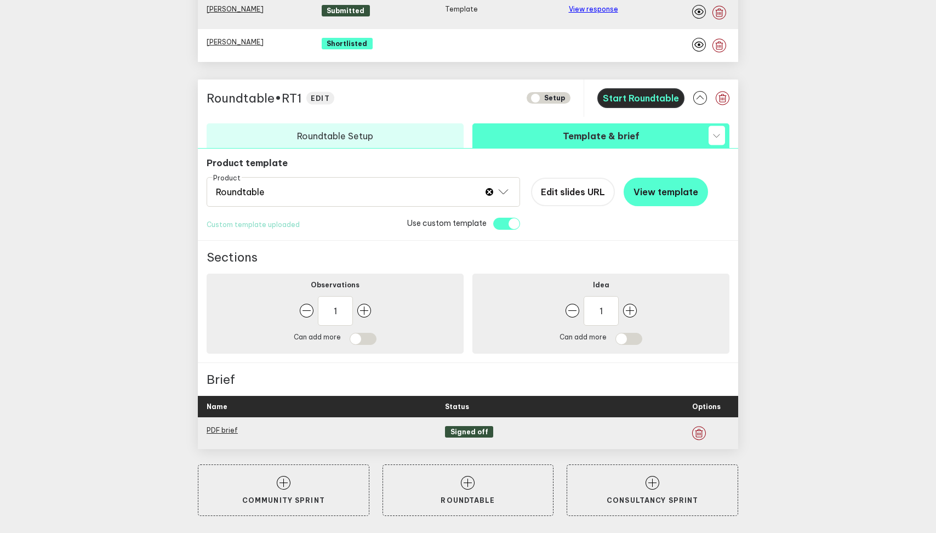
click at [646, 105] on button "Start Roundtable" at bounding box center [640, 98] width 87 height 20
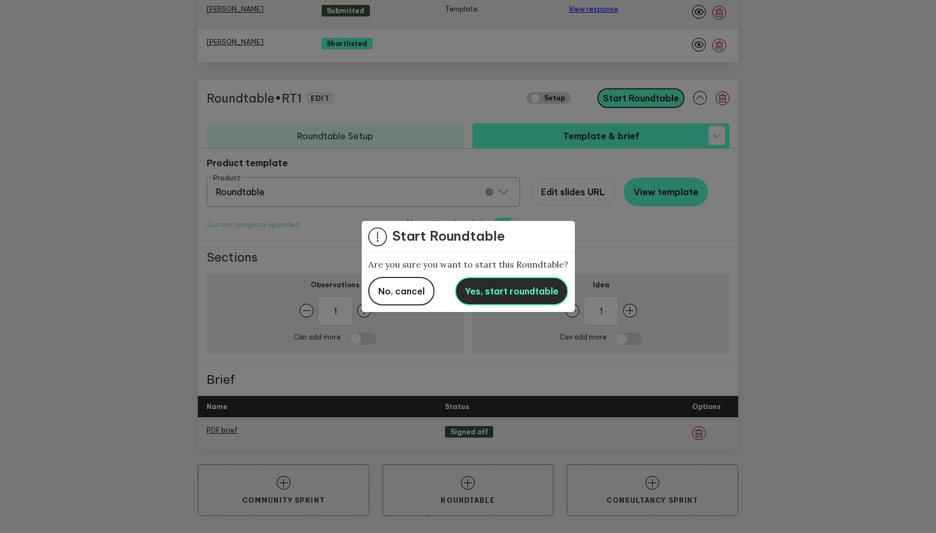
click at [524, 291] on span "Yes, start roundtable" at bounding box center [512, 291] width 94 height 11
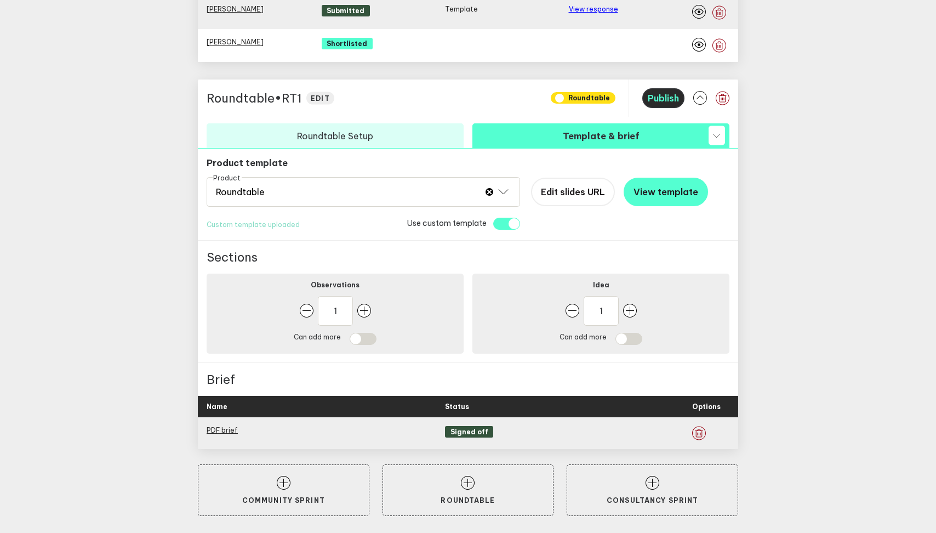
click at [673, 102] on span "Publish" at bounding box center [663, 98] width 31 height 11
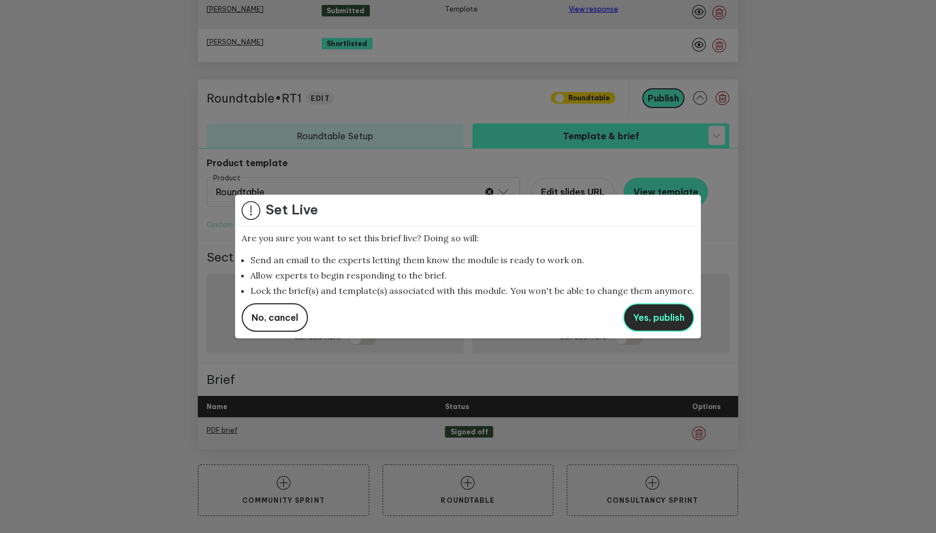
click at [652, 307] on button "Yes, publish" at bounding box center [658, 317] width 71 height 29
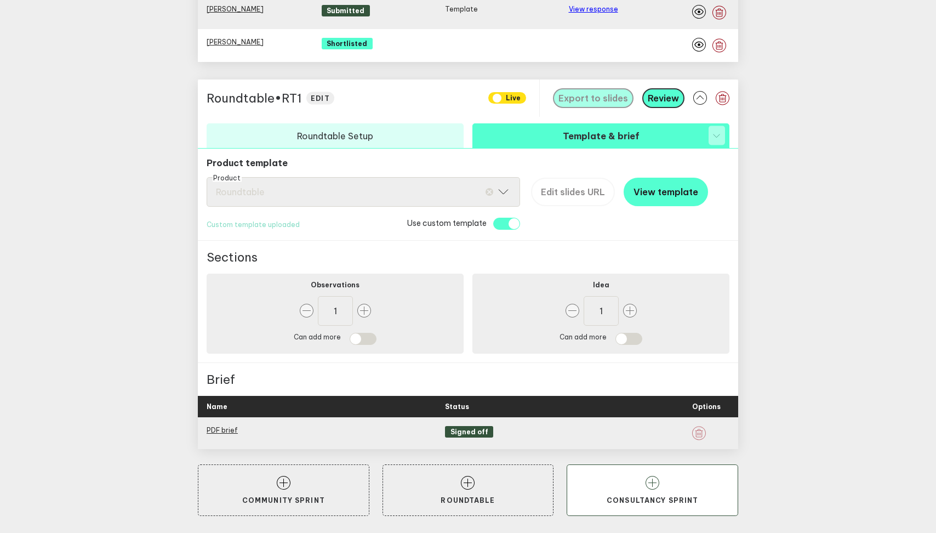
click at [650, 481] on icon at bounding box center [653, 483] width 14 height 14
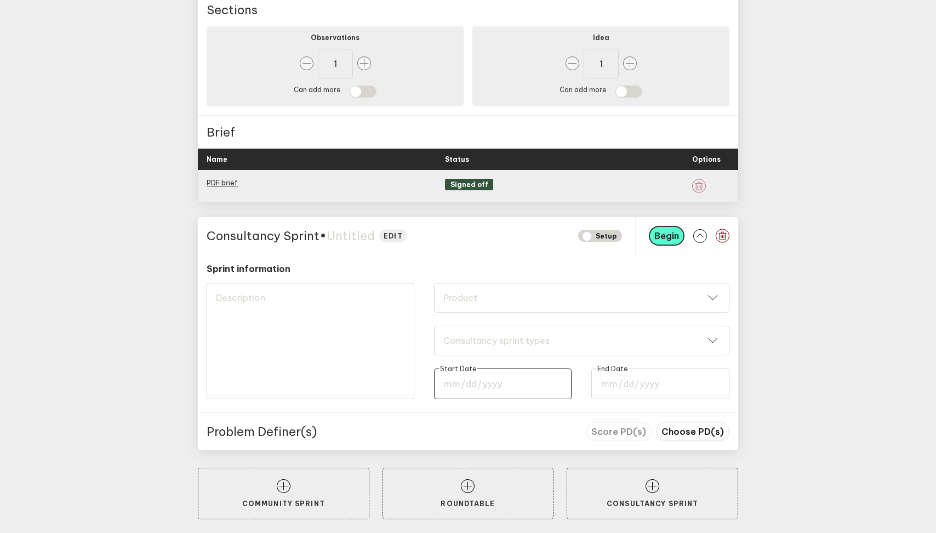
scroll to position [1357, 0]
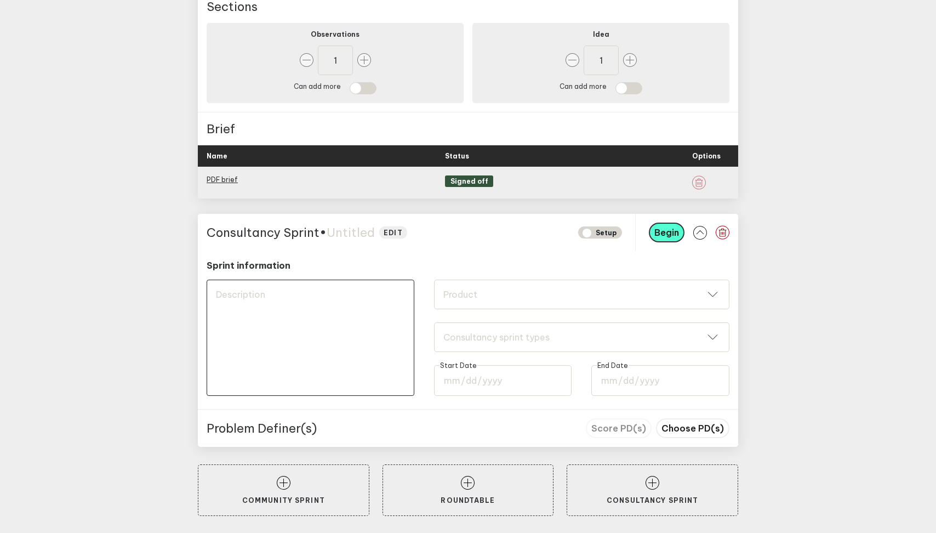
click at [320, 341] on textarea at bounding box center [311, 338] width 208 height 116
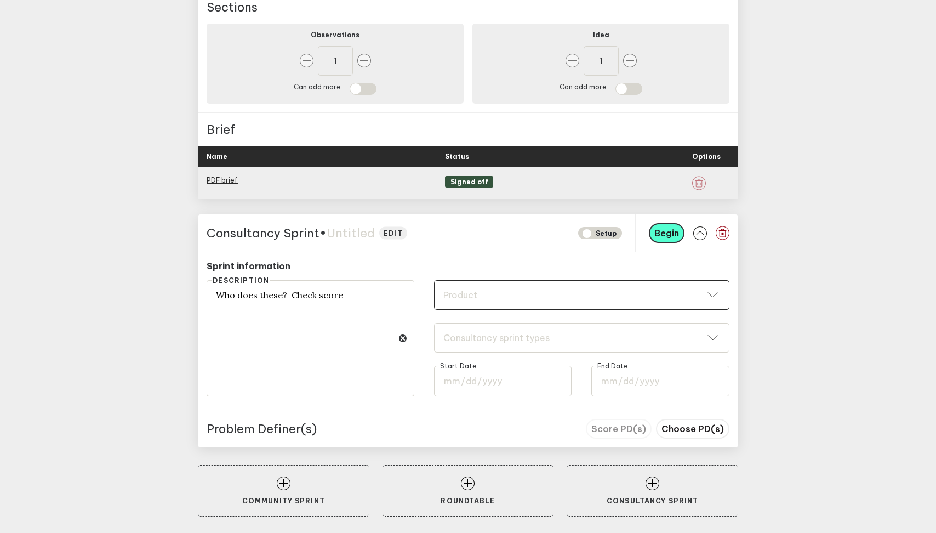
click at [497, 292] on div "Product" at bounding box center [581, 294] width 277 height 11
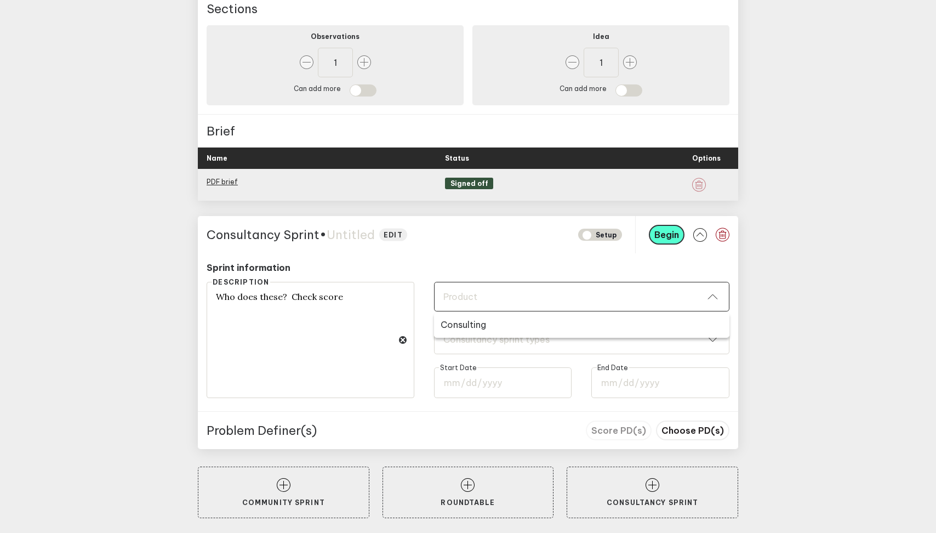
scroll to position [1354, 0]
click at [509, 330] on button "Consulting" at bounding box center [581, 325] width 295 height 24
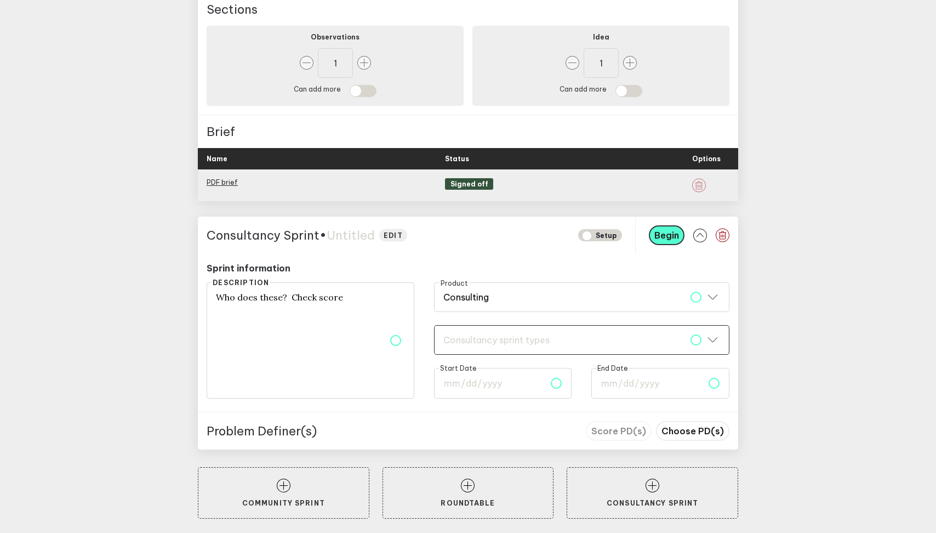
click at [499, 351] on div "Consultancy sprint types Consultancy sprint types" at bounding box center [581, 340] width 295 height 30
click at [499, 344] on div "Consultancy sprint types" at bounding box center [581, 339] width 277 height 11
click at [500, 344] on div "Consultancy sprint types" at bounding box center [581, 339] width 277 height 11
click at [488, 384] on input "date" at bounding box center [503, 383] width 138 height 31
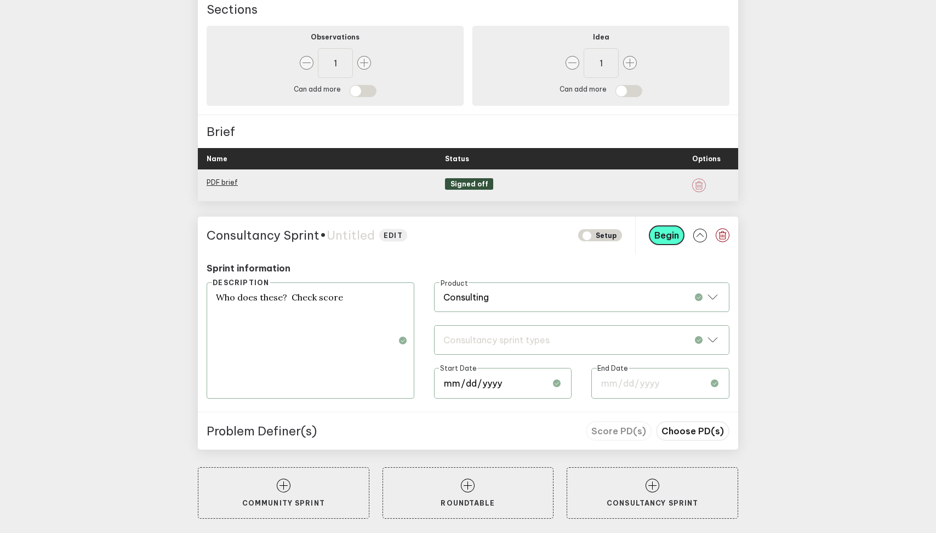
click at [642, 384] on input "date" at bounding box center [660, 383] width 138 height 31
click at [709, 431] on span "Choose PD(s)" at bounding box center [693, 430] width 62 height 11
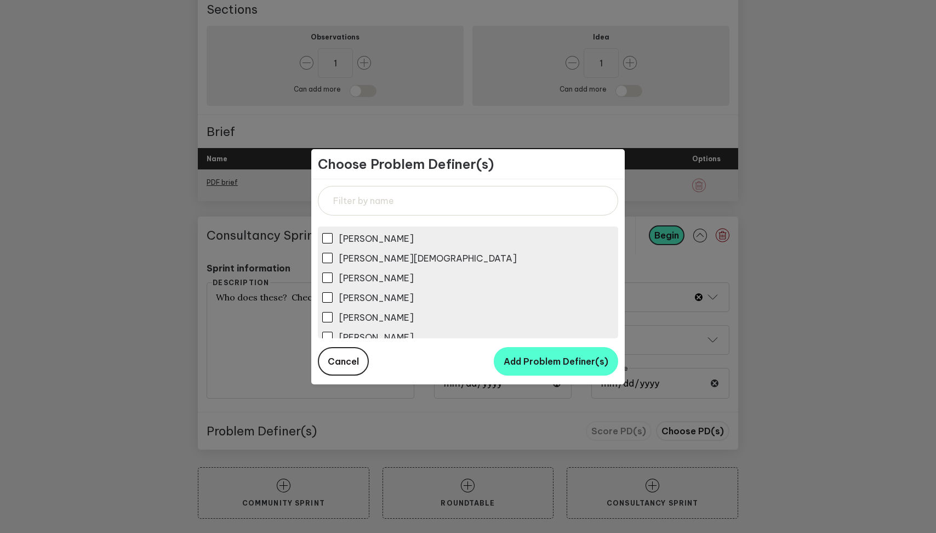
click at [385, 296] on span "[PERSON_NAME]" at bounding box center [376, 297] width 75 height 11
click at [333, 296] on input "[PERSON_NAME]" at bounding box center [327, 297] width 10 height 10
click at [552, 366] on span "Add Problem Definer(s)" at bounding box center [556, 361] width 105 height 11
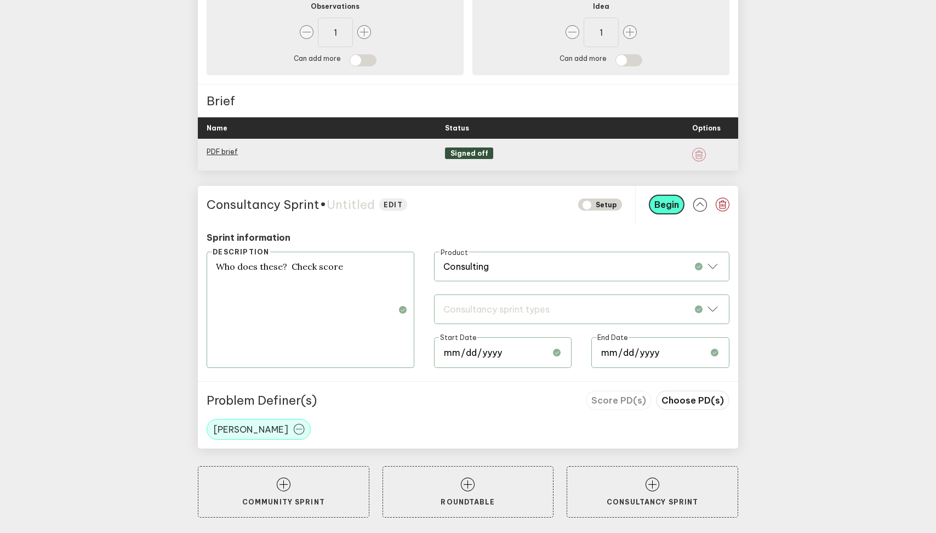
scroll to position [1386, 0]
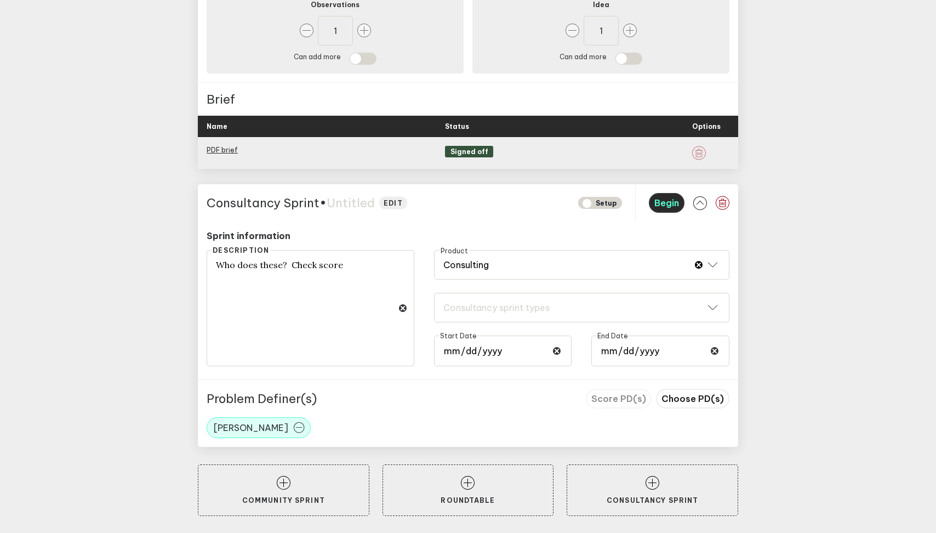
click at [671, 202] on span "Begin" at bounding box center [666, 202] width 25 height 11
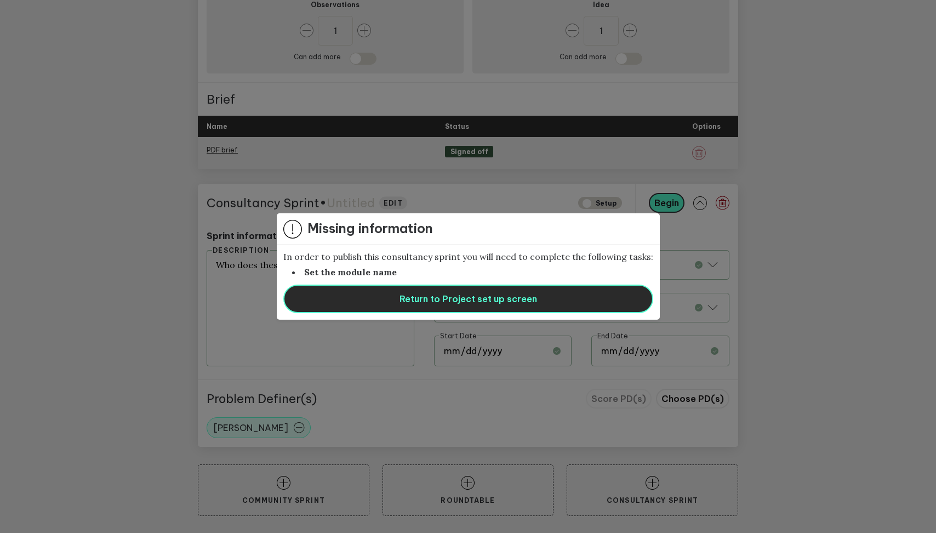
click at [558, 299] on button "Return to Project set up screen" at bounding box center [468, 298] width 370 height 29
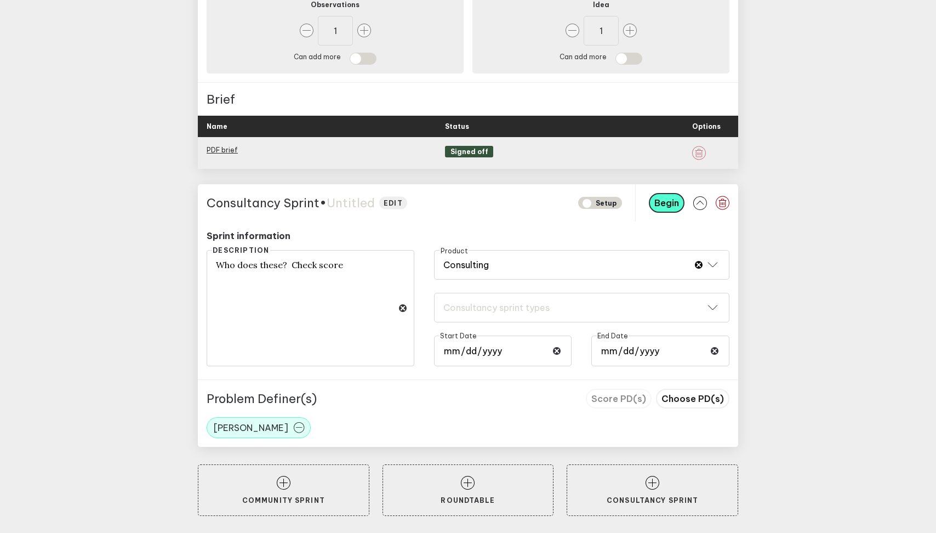
click at [349, 201] on span "Untitled" at bounding box center [351, 202] width 48 height 15
click at [672, 205] on span "Begin" at bounding box center [666, 202] width 25 height 11
click at [639, 305] on div "Consultancy sprint types" at bounding box center [581, 307] width 277 height 11
click at [521, 231] on p "Sprint information" at bounding box center [468, 235] width 523 height 11
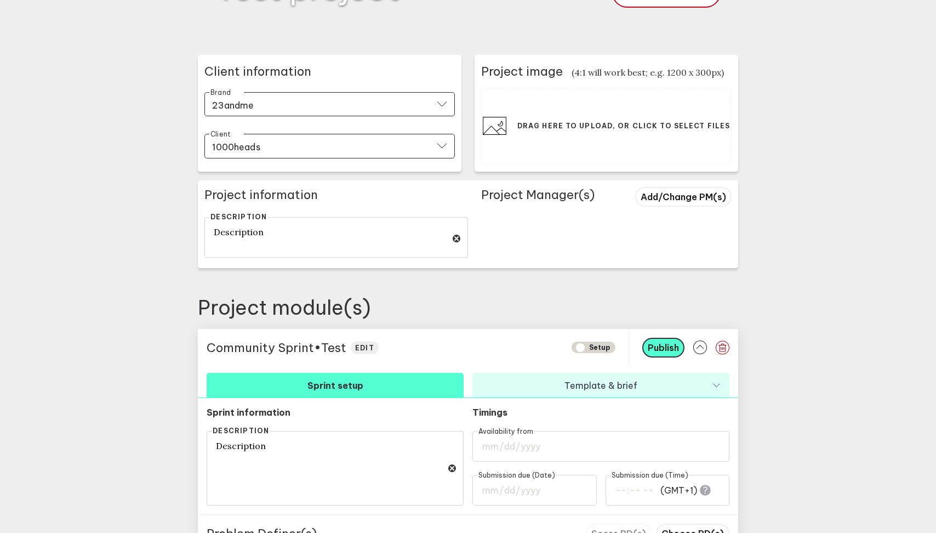
scroll to position [0, 0]
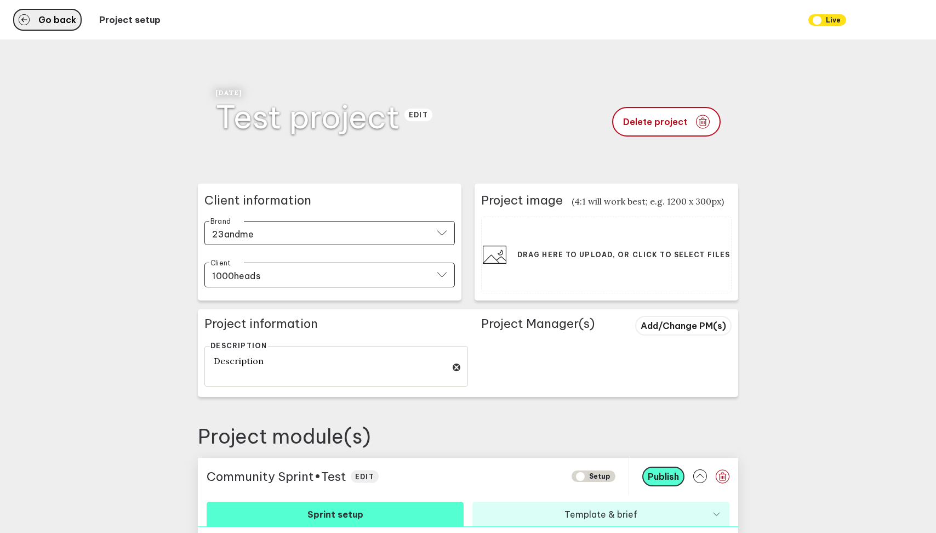
click at [44, 19] on span "Go back" at bounding box center [57, 19] width 38 height 9
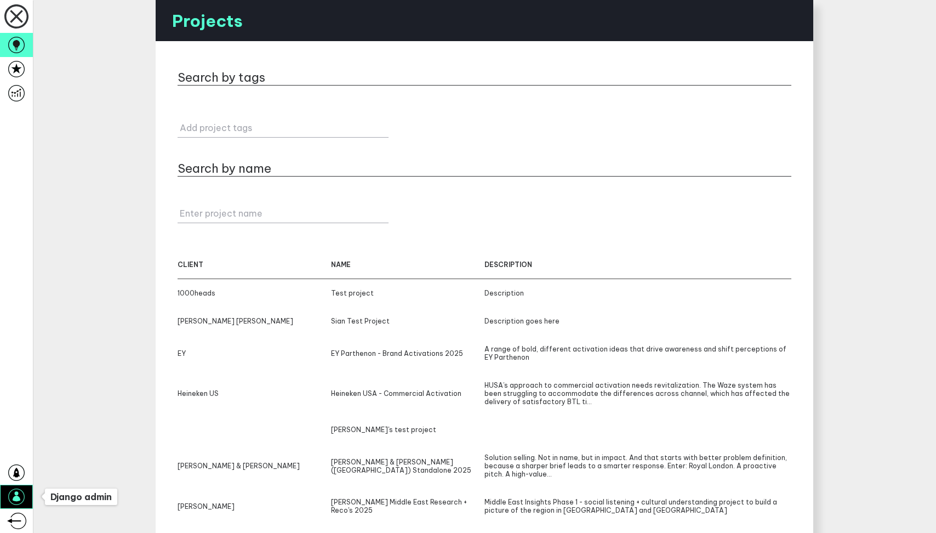
click at [21, 492] on icon at bounding box center [16, 496] width 16 height 16
